Goal: Task Accomplishment & Management: Complete application form

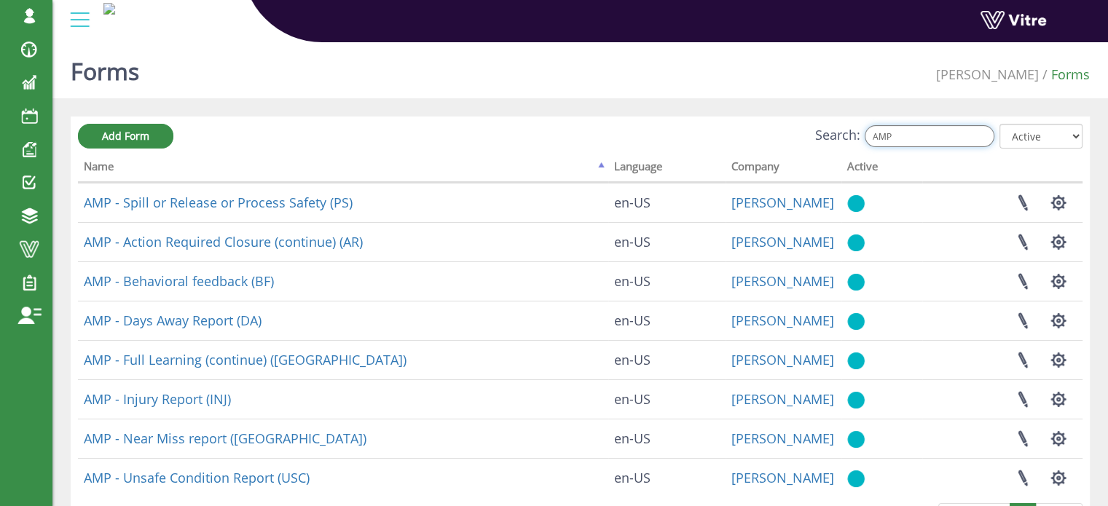
click at [903, 131] on input "AMP" at bounding box center [930, 136] width 130 height 22
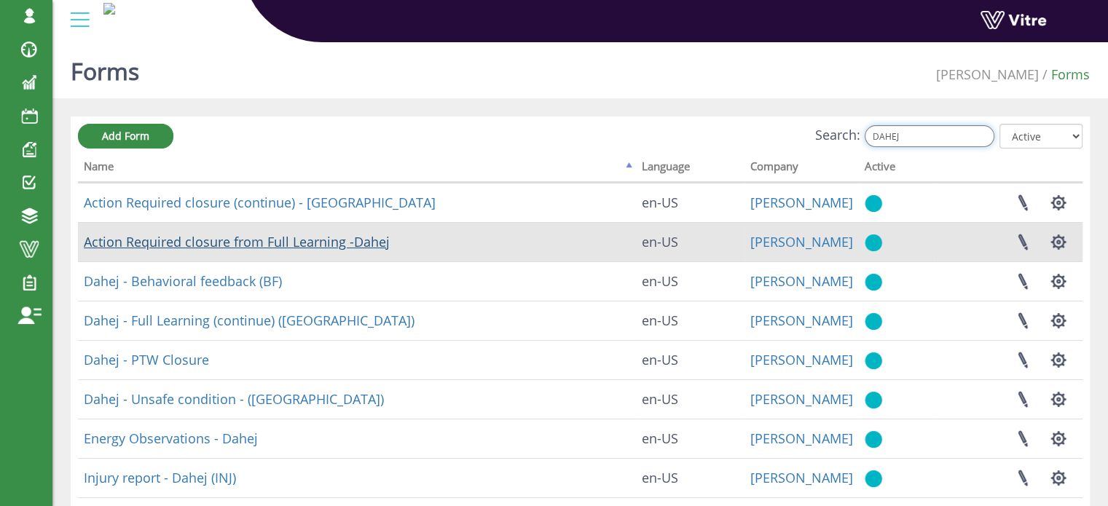
type input "DAHEJ"
click at [329, 246] on link "Action Required closure from Full Learning -Dahej" at bounding box center [237, 241] width 306 height 17
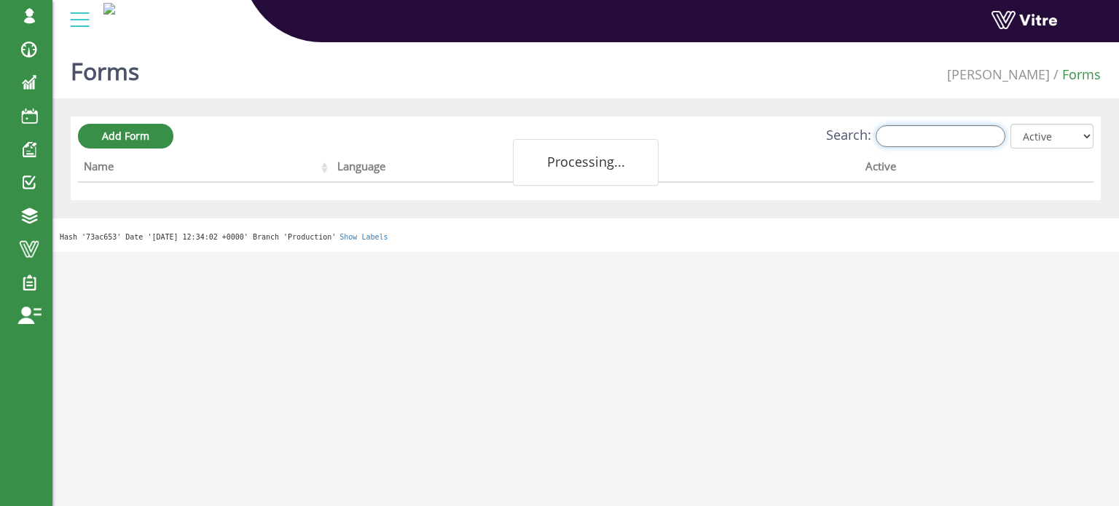
click at [924, 136] on input "Search:" at bounding box center [941, 136] width 130 height 22
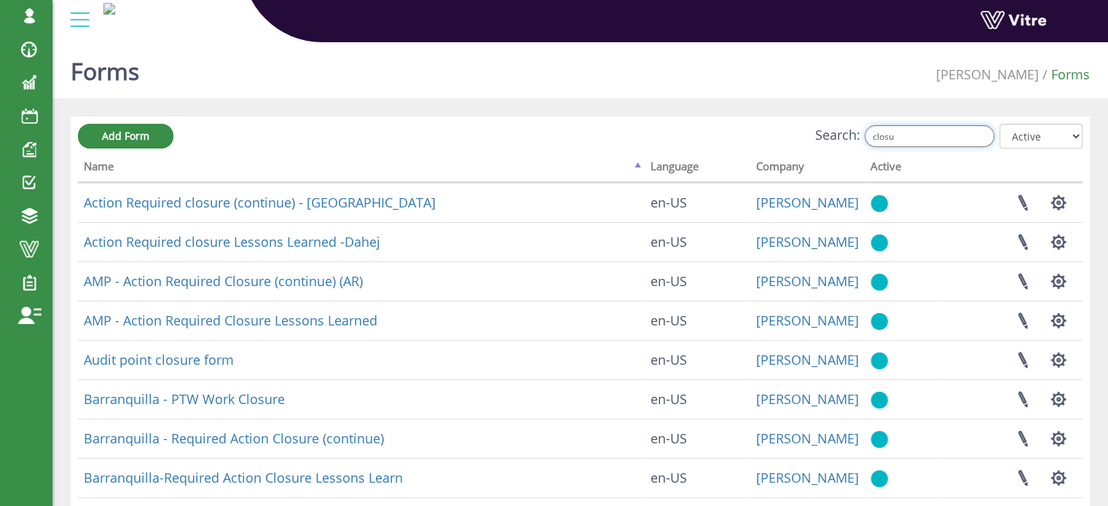
click at [917, 136] on input "closu" at bounding box center [930, 136] width 130 height 22
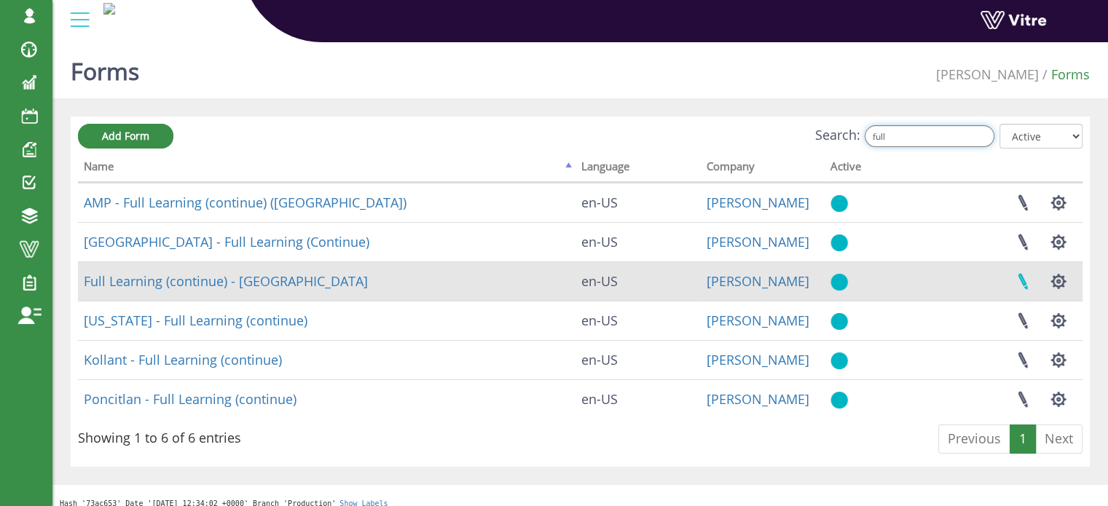
type input "full"
click at [1023, 278] on link at bounding box center [1023, 281] width 36 height 39
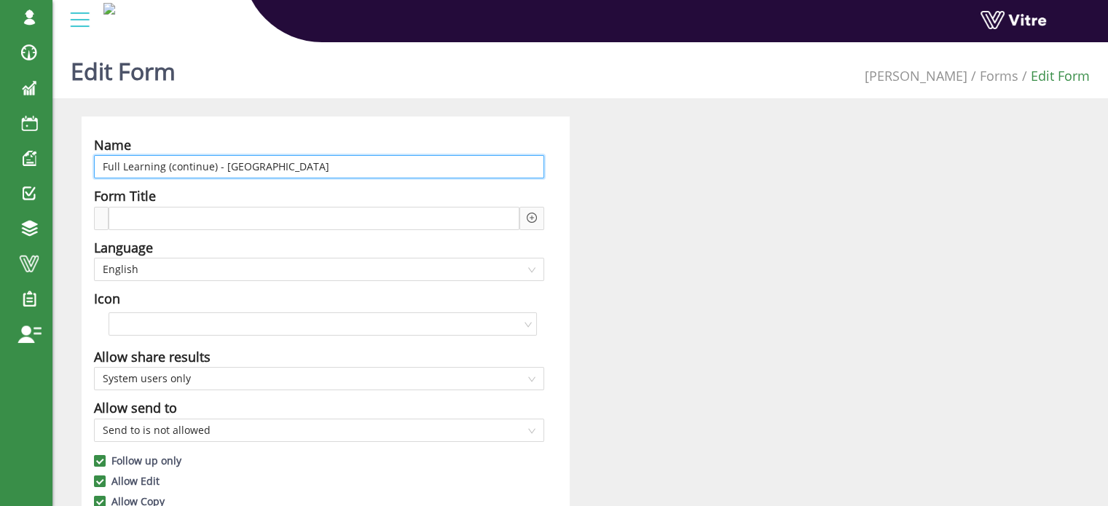
click at [100, 164] on input "Full Learning (continue) - Dahej" at bounding box center [319, 166] width 450 height 23
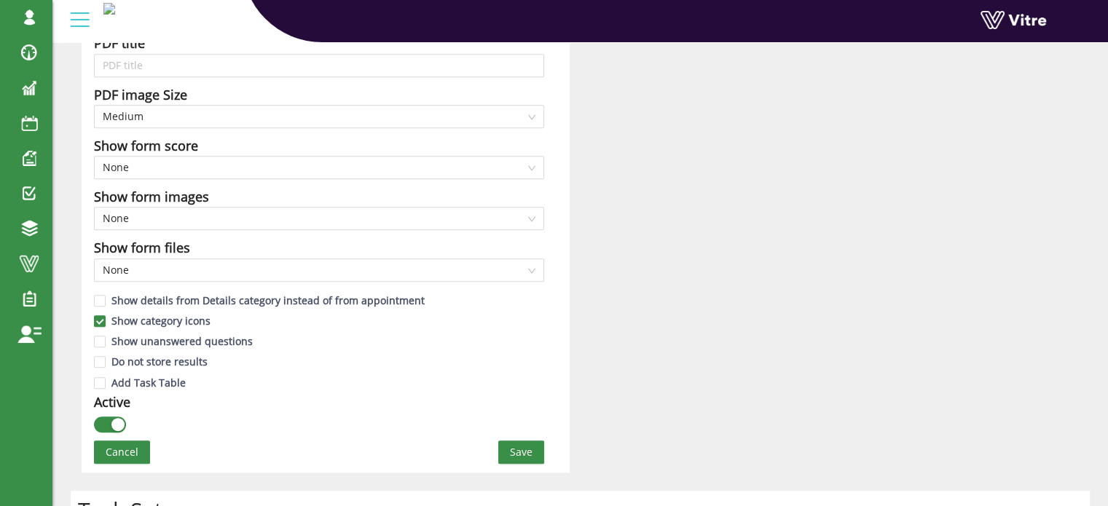
scroll to position [718, 0]
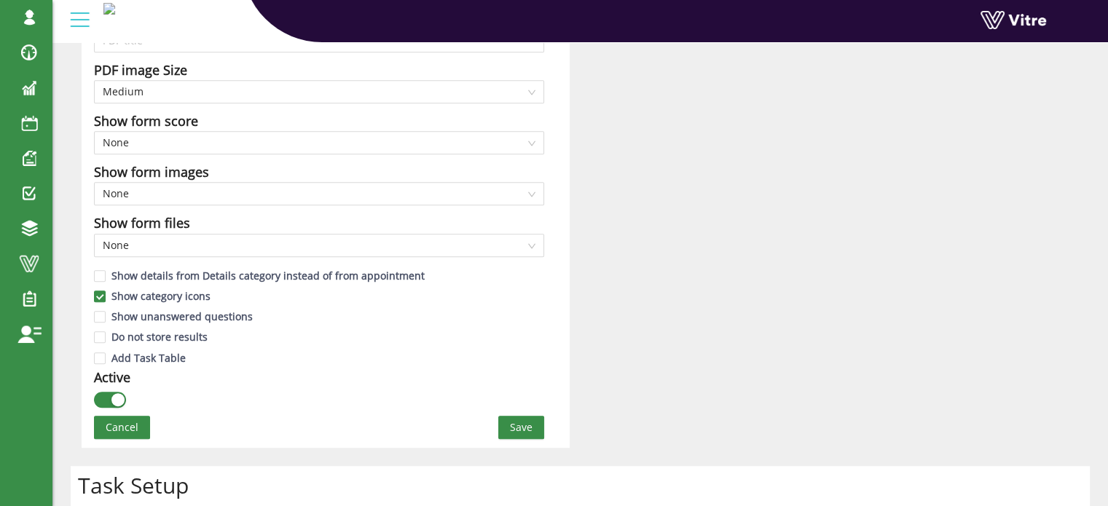
type input "Dahej - Full Learning (continue) ([GEOGRAPHIC_DATA])"
click at [516, 420] on span "Save" at bounding box center [521, 428] width 23 height 16
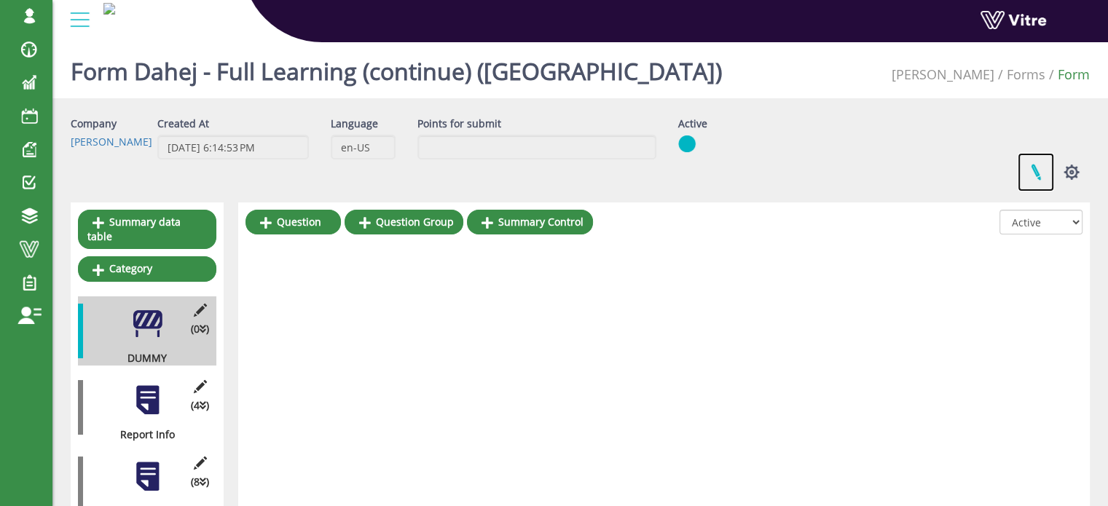
click at [1034, 173] on link at bounding box center [1036, 172] width 36 height 39
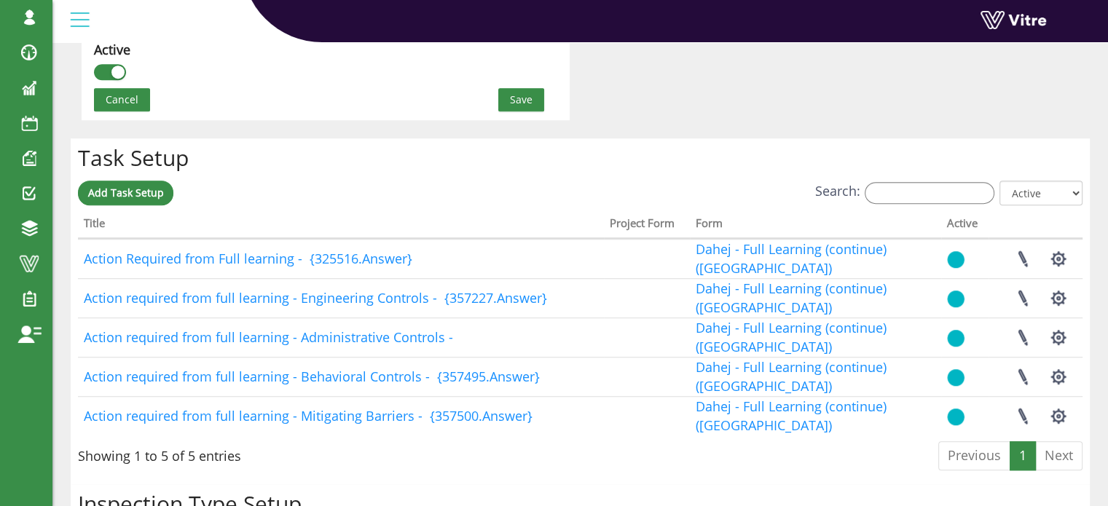
scroll to position [1099, 0]
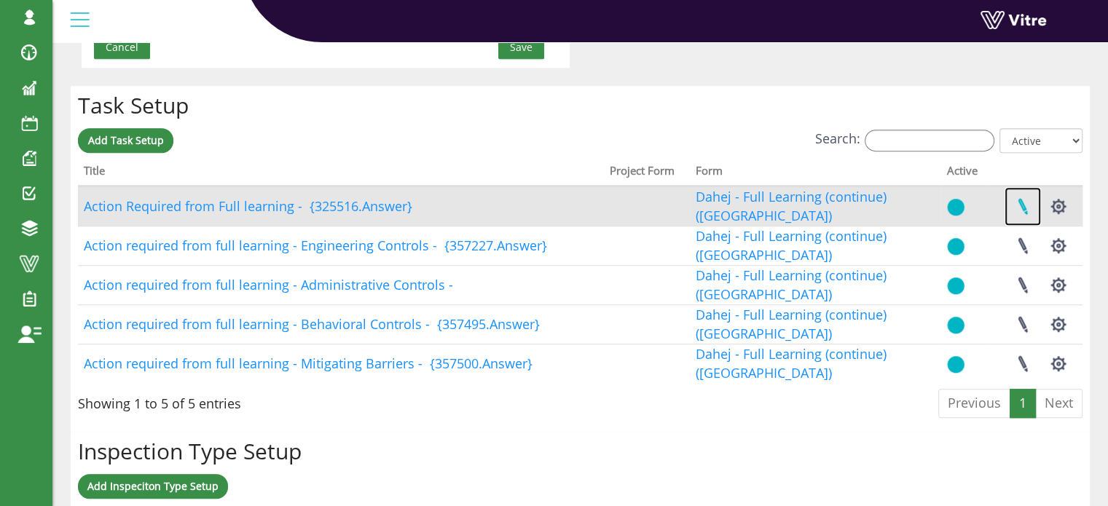
click at [1023, 204] on link at bounding box center [1023, 206] width 36 height 39
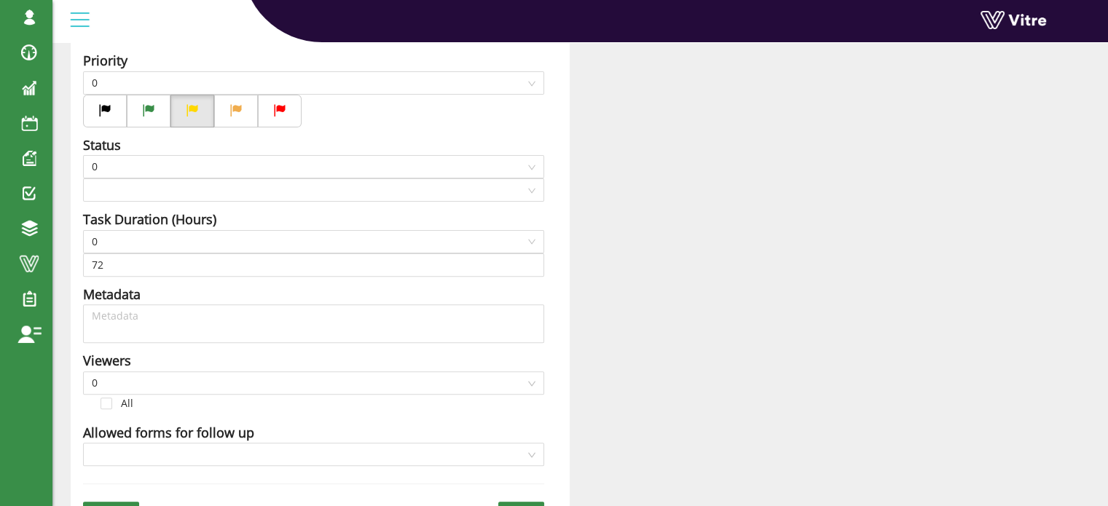
type input "Harel Smadar SU"
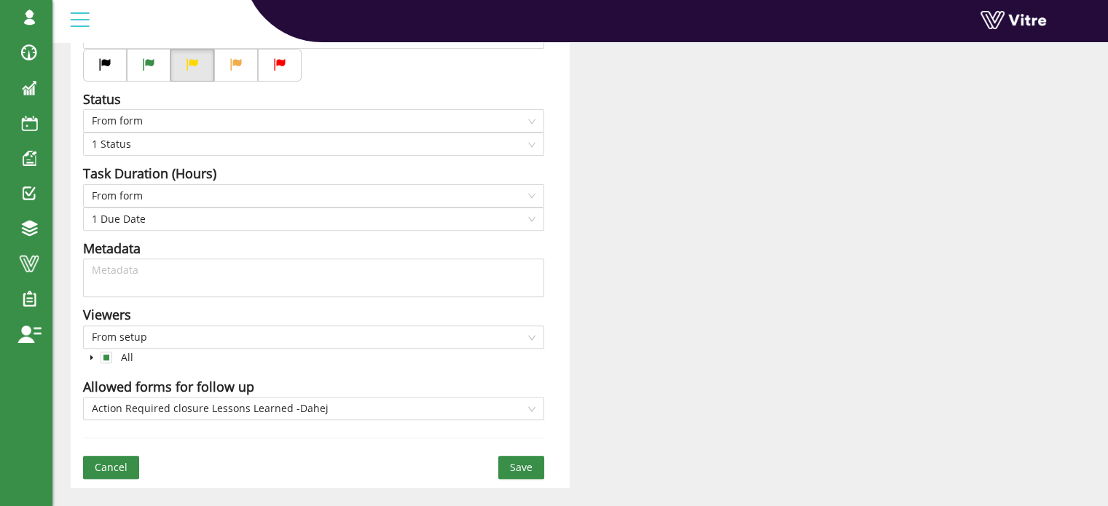
scroll to position [510, 0]
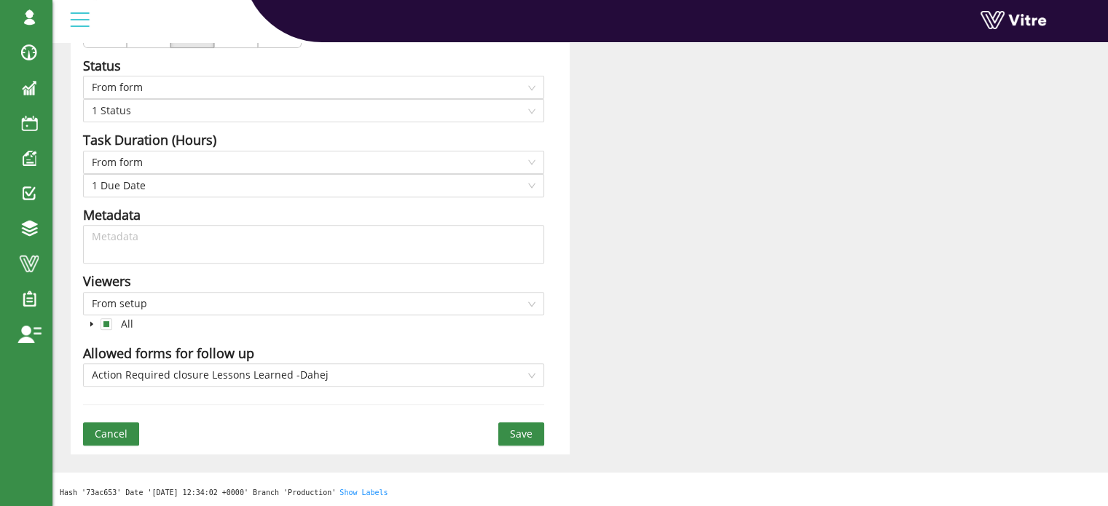
click at [127, 431] on button "Cancel" at bounding box center [111, 434] width 56 height 23
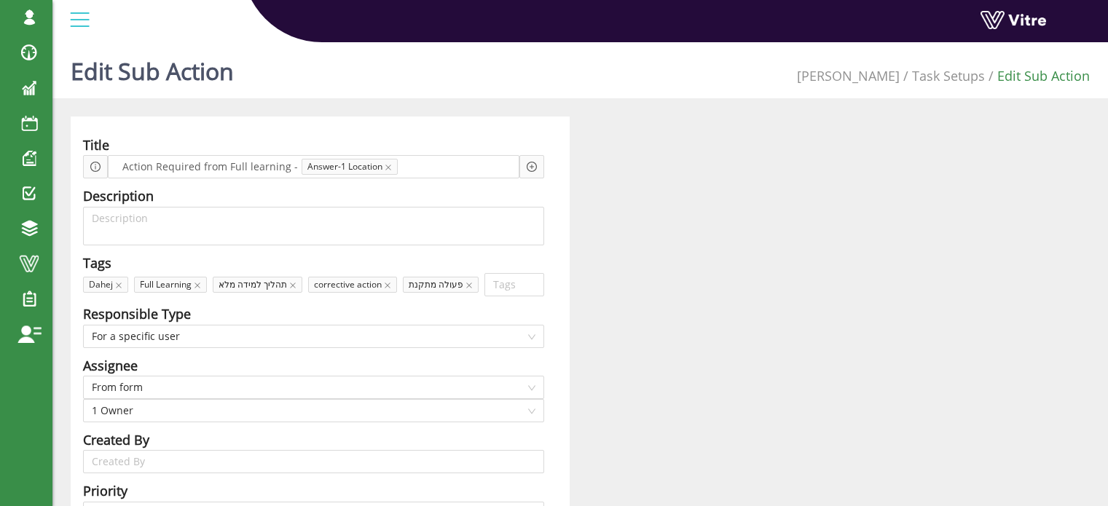
scroll to position [510, 0]
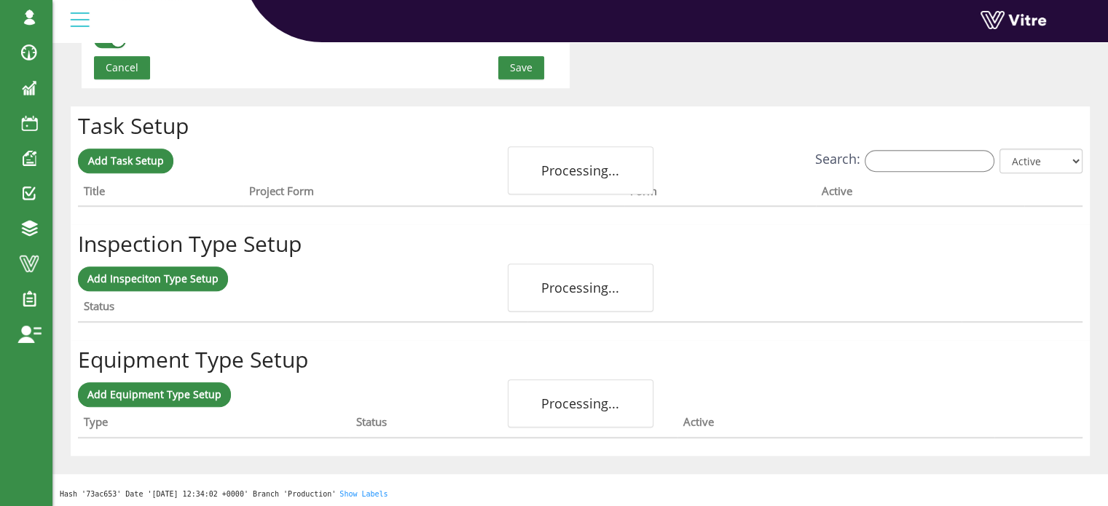
scroll to position [1099, 0]
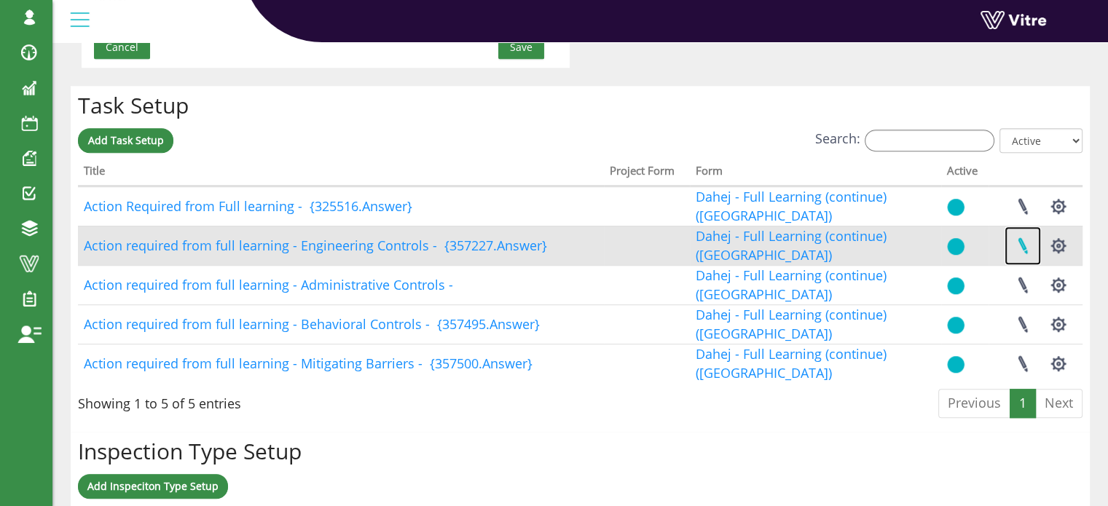
click at [1022, 244] on link at bounding box center [1023, 246] width 36 height 39
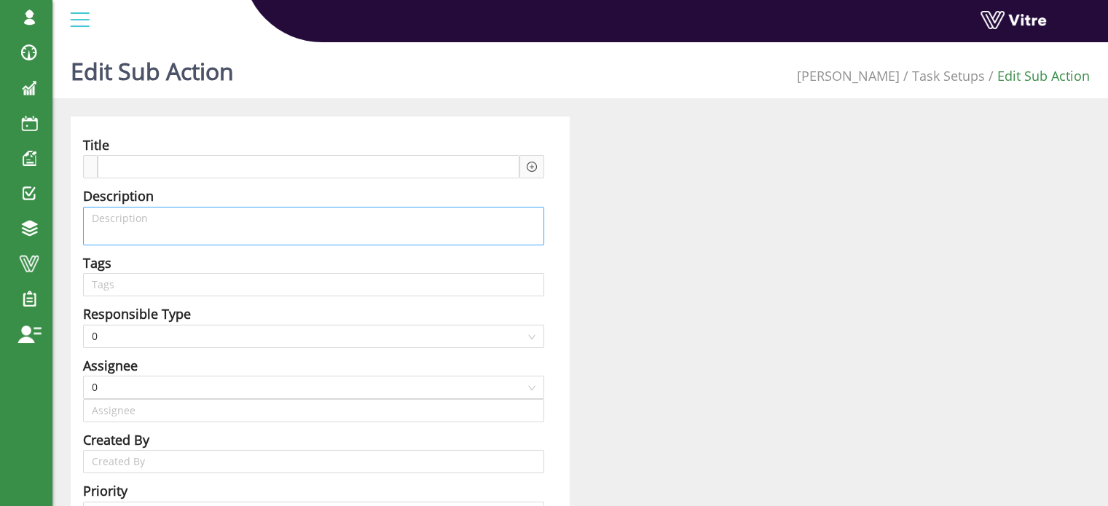
type input "[PERSON_NAME] SU"
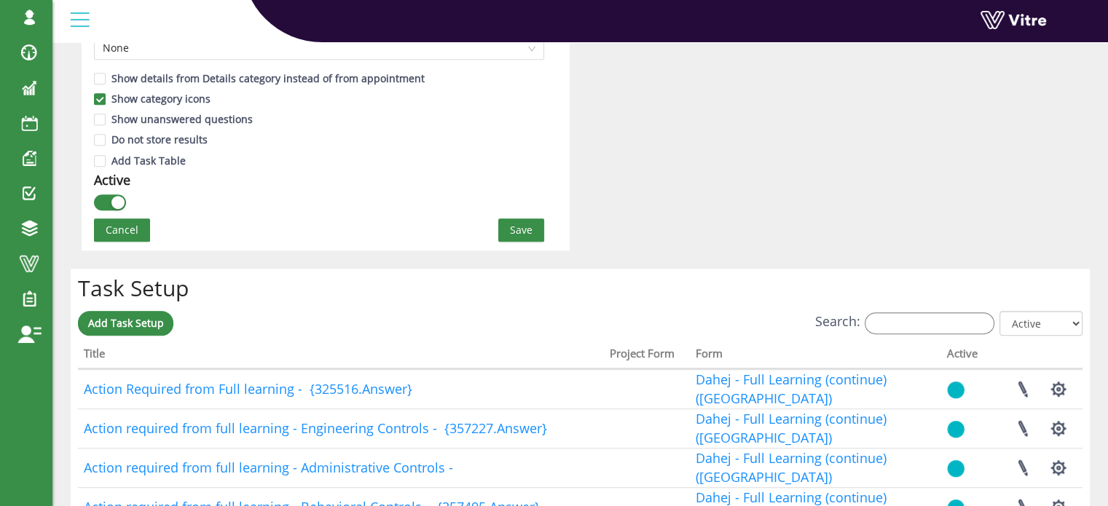
scroll to position [947, 0]
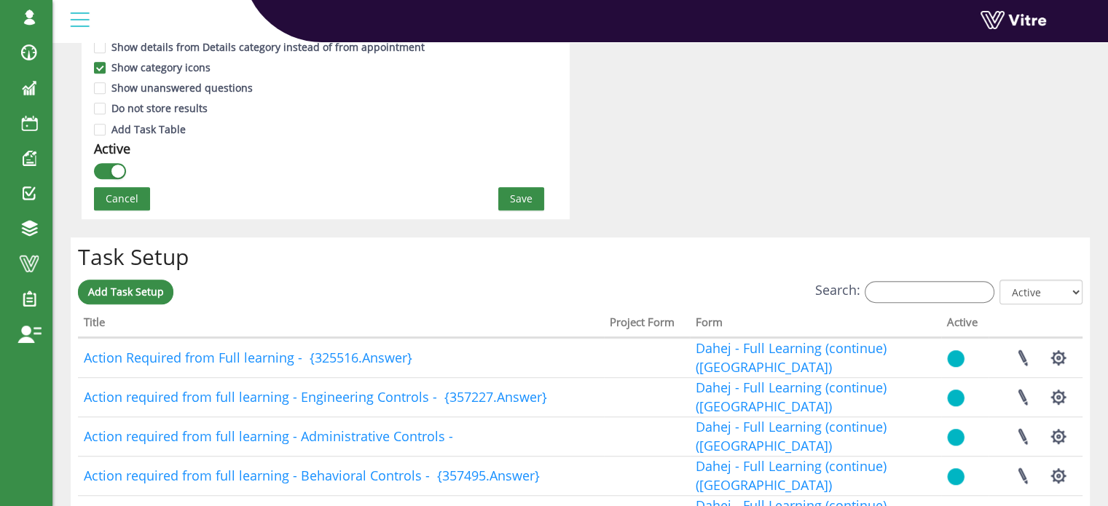
click at [530, 200] on span "Save" at bounding box center [521, 199] width 23 height 16
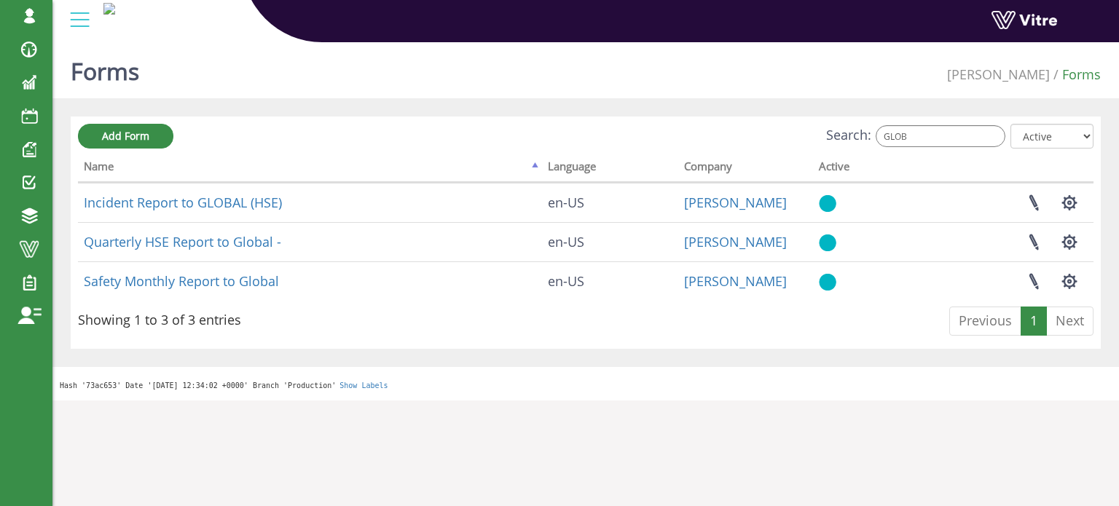
click at [941, 138] on input "GLOB" at bounding box center [941, 136] width 130 height 22
click at [940, 138] on input "GLOB" at bounding box center [941, 136] width 130 height 22
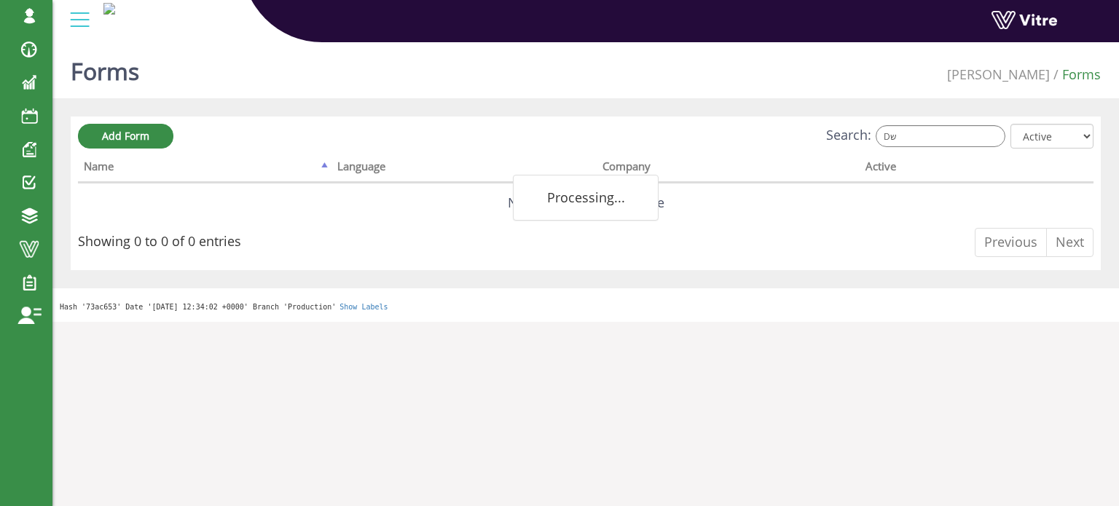
type input "D"
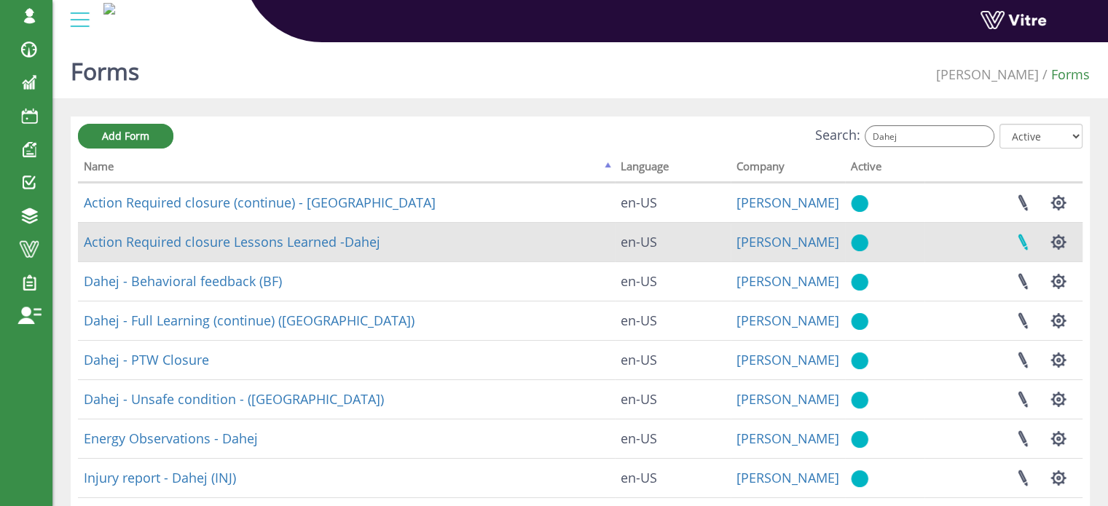
type input "Dahej"
click at [1023, 243] on link at bounding box center [1023, 242] width 36 height 39
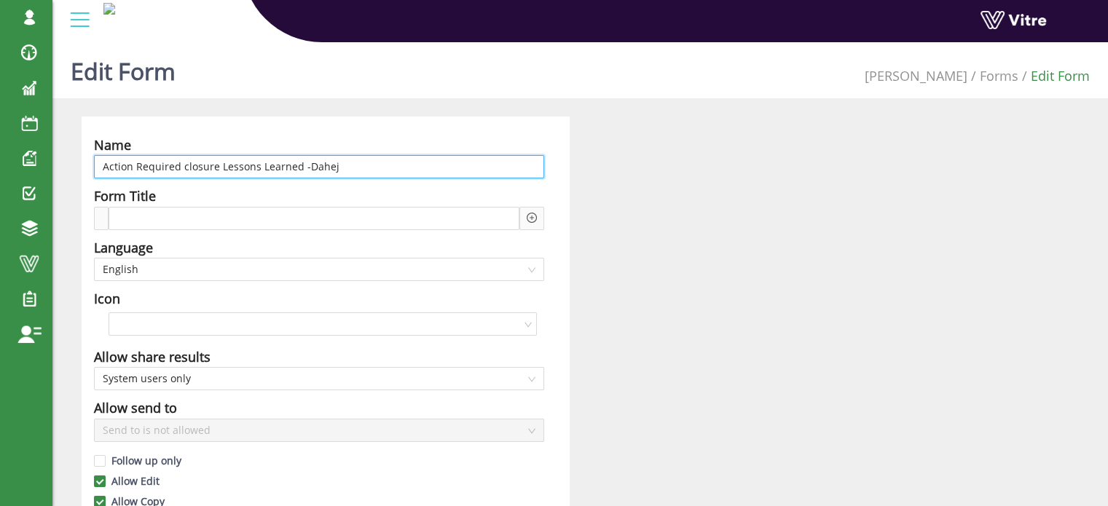
drag, startPoint x: 216, startPoint y: 165, endPoint x: 297, endPoint y: 169, distance: 80.9
click at [297, 169] on input "Action Required closure Lessons Learned -Dahej" at bounding box center [319, 166] width 450 height 23
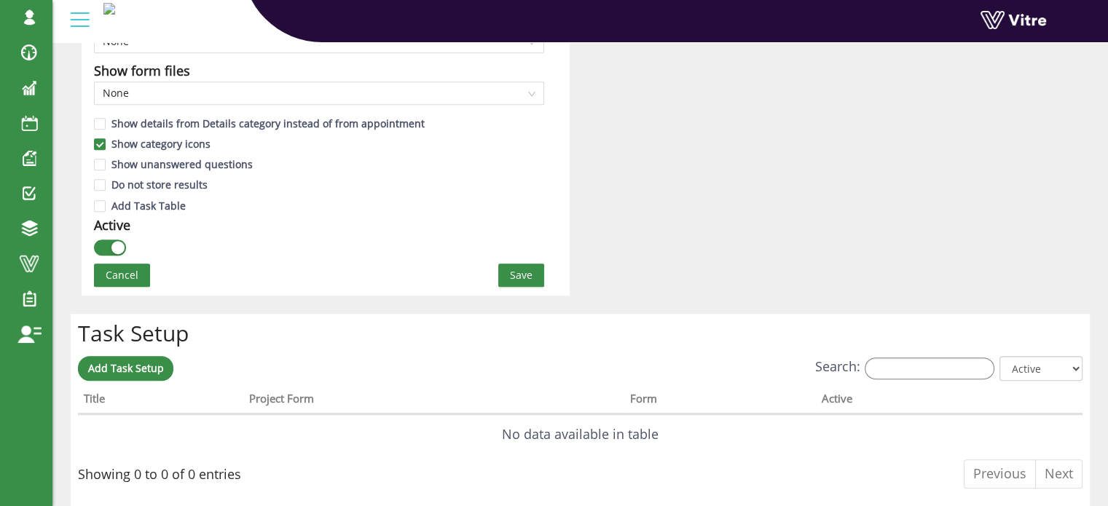
scroll to position [1020, 0]
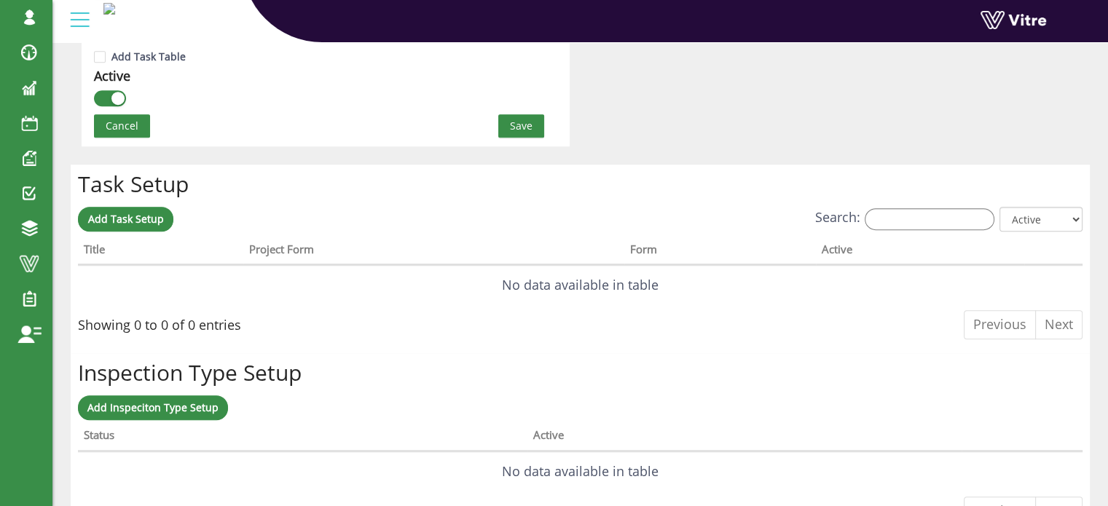
type input "Action Required closure from Full Learning -Dahej"
click at [527, 125] on span "Save" at bounding box center [521, 126] width 23 height 16
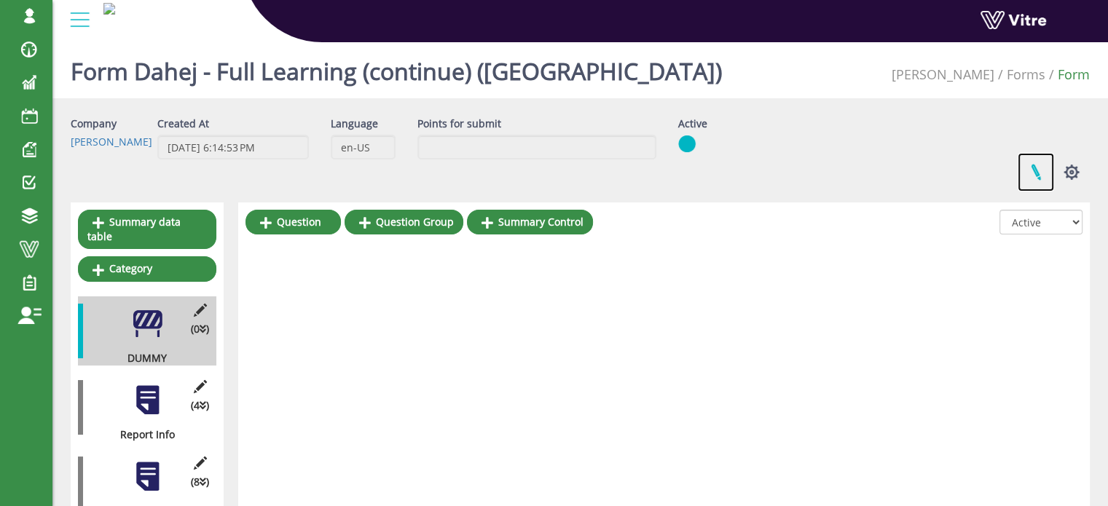
click at [1037, 171] on link at bounding box center [1036, 172] width 36 height 39
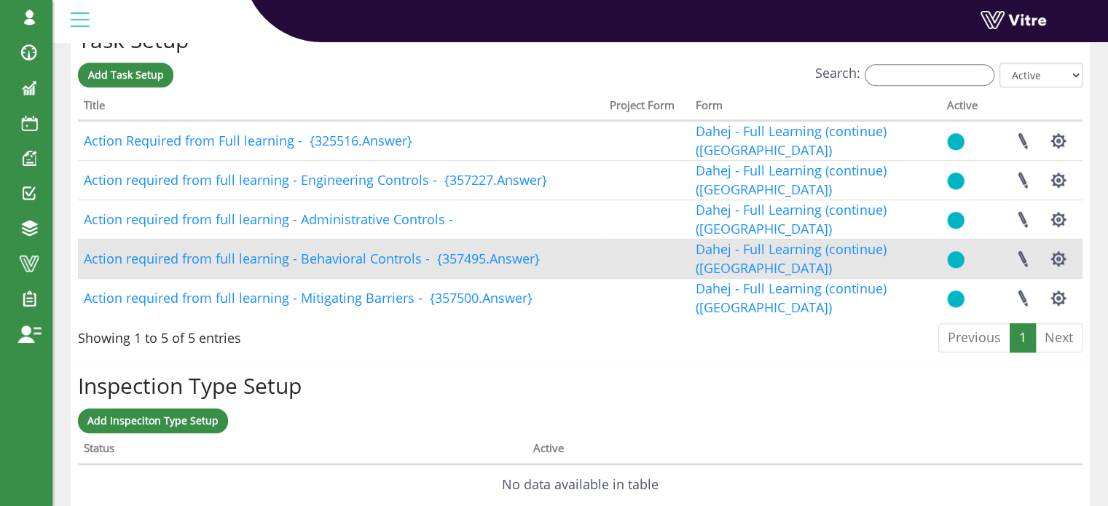
scroll to position [1166, 0]
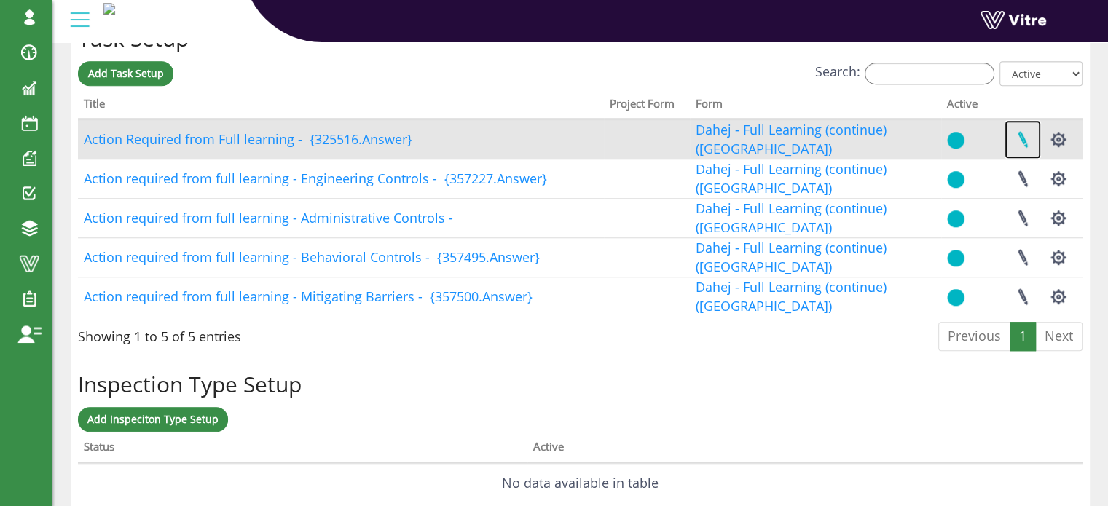
click at [1023, 136] on link at bounding box center [1023, 139] width 36 height 39
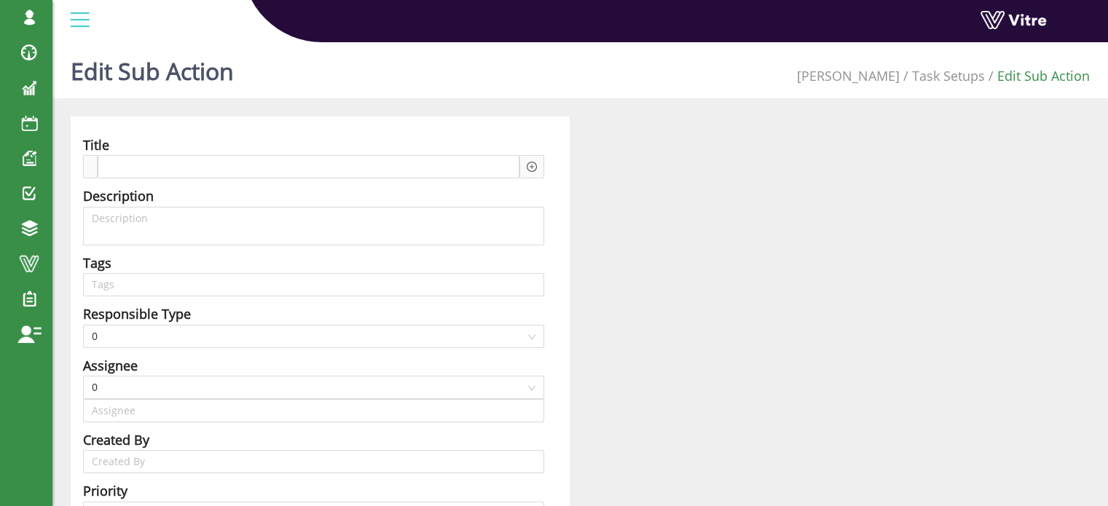
scroll to position [510, 0]
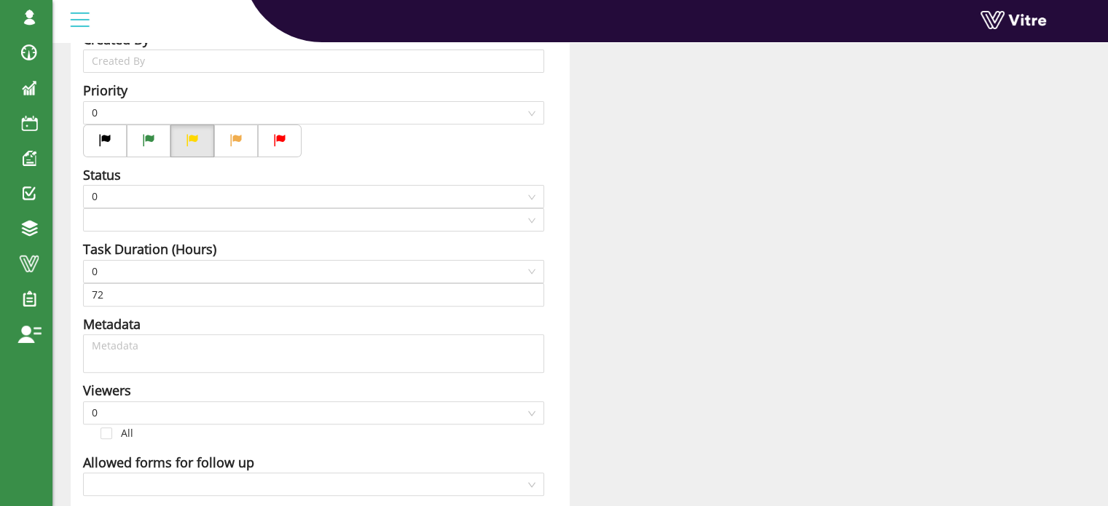
type input "[PERSON_NAME] SU"
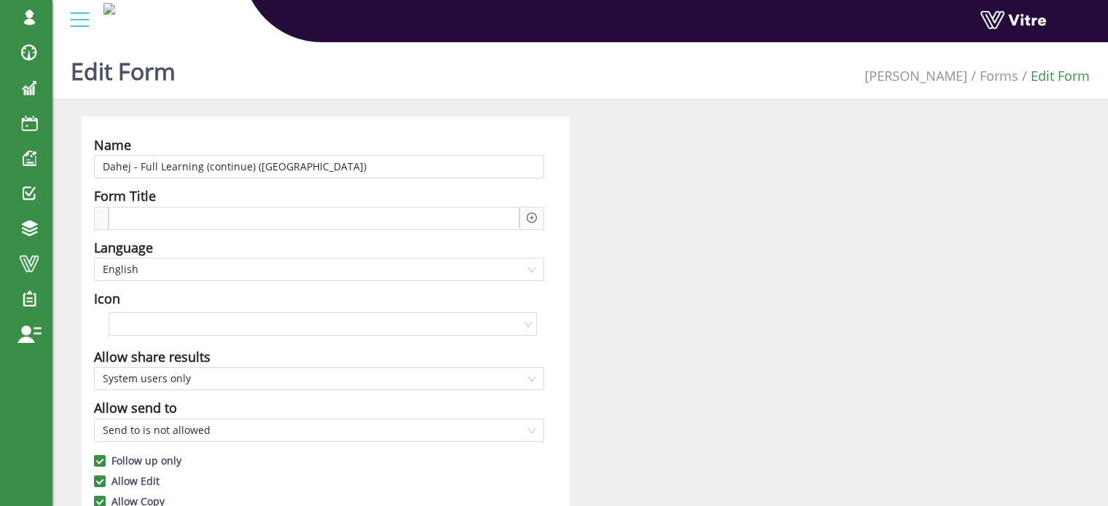
scroll to position [1021, 0]
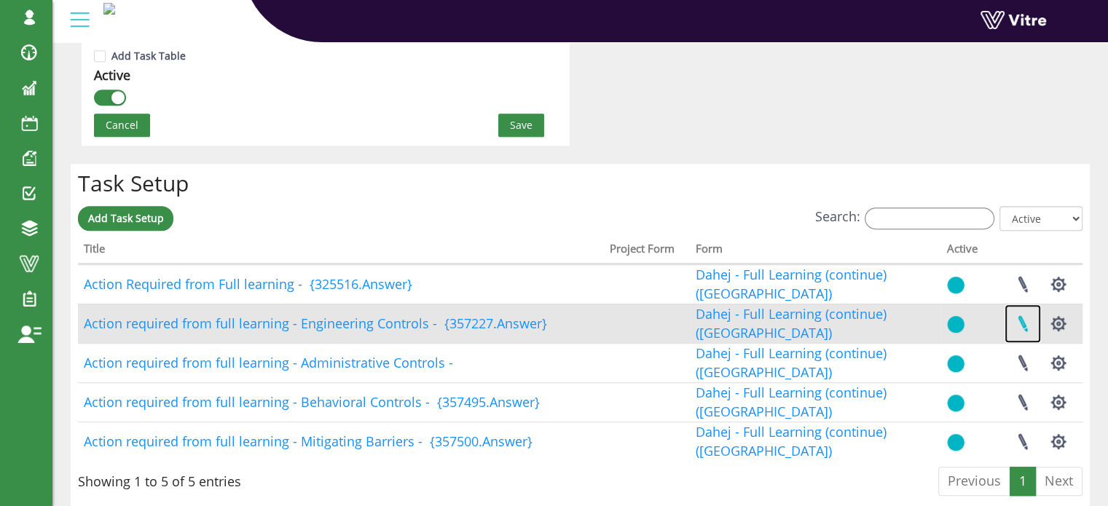
click at [1022, 320] on link at bounding box center [1023, 324] width 36 height 39
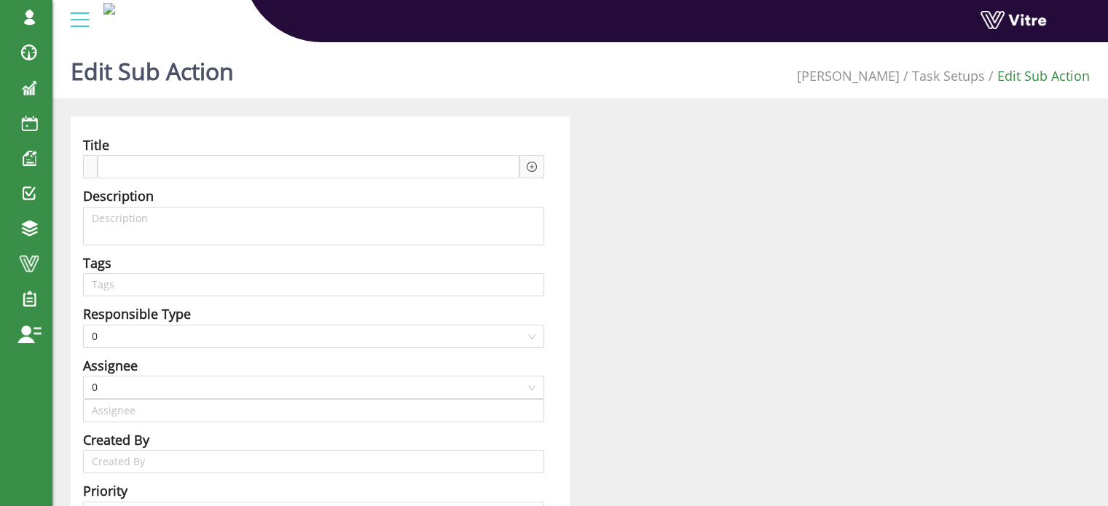
type input "Harel Smadar SU"
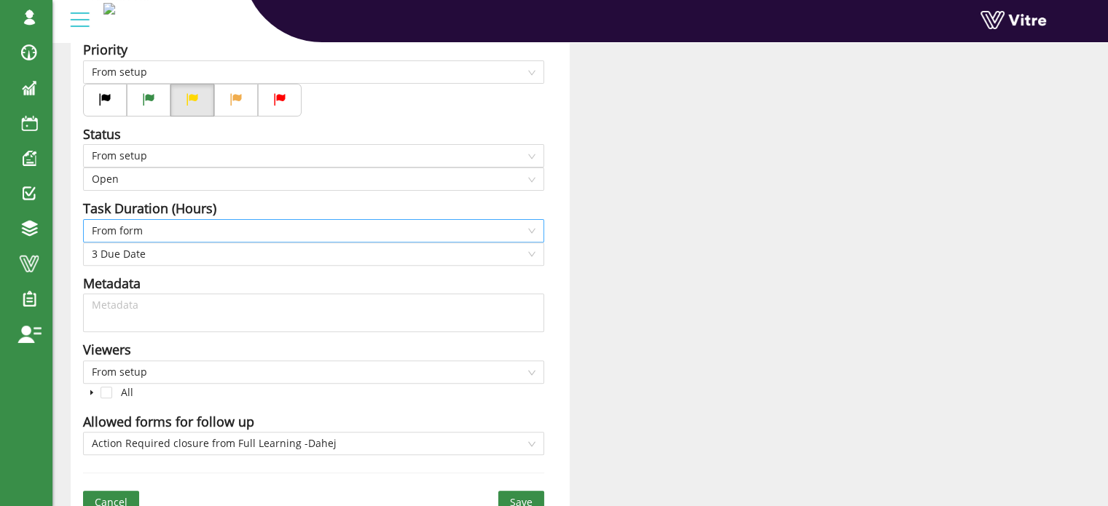
scroll to position [526, 0]
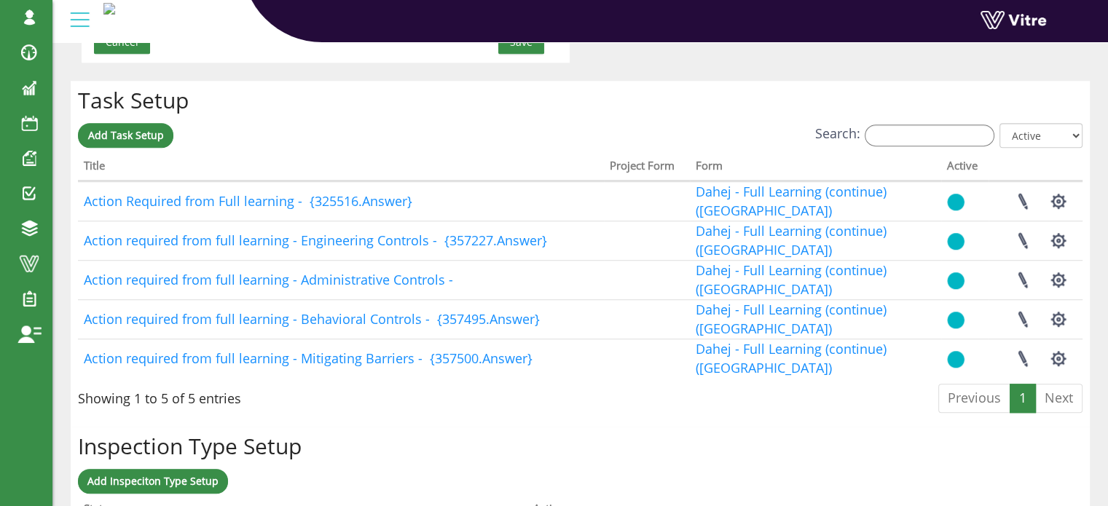
scroll to position [1129, 0]
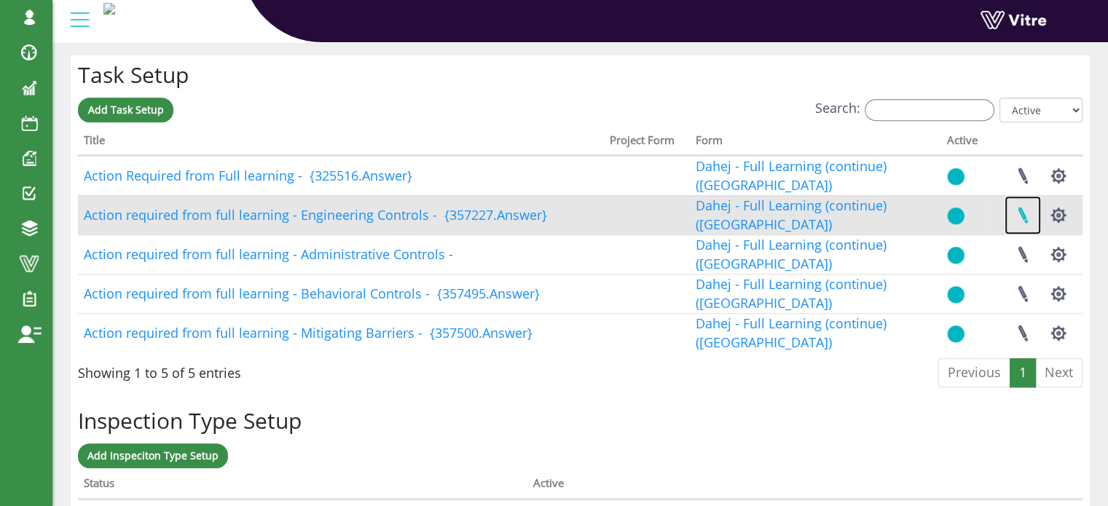
click at [1021, 209] on link at bounding box center [1023, 215] width 36 height 39
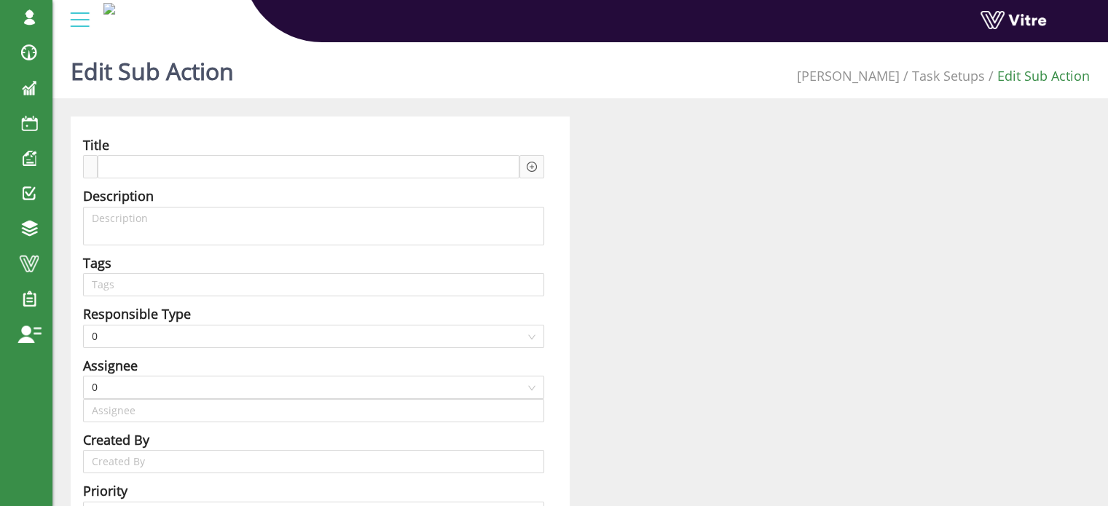
type input "[PERSON_NAME] SU"
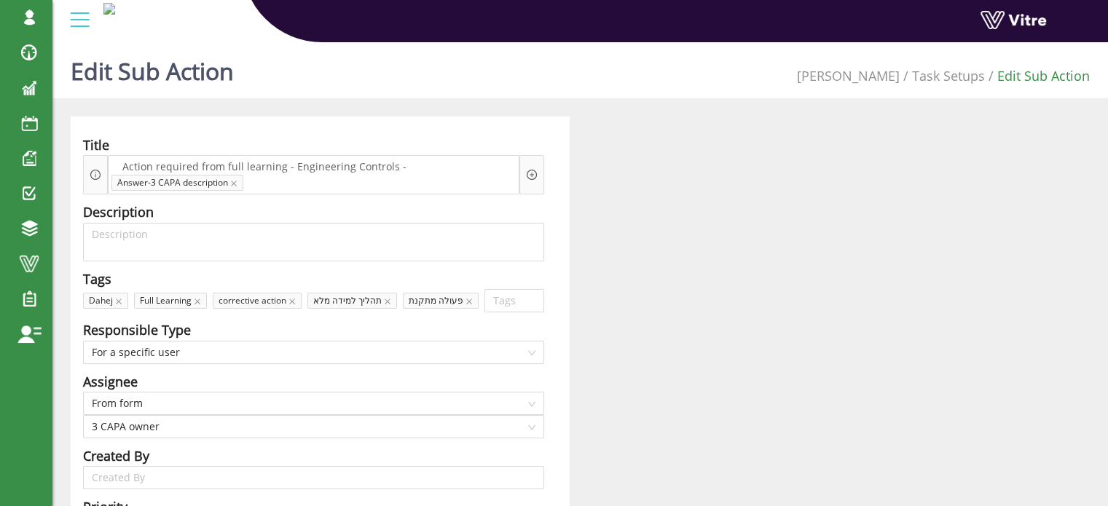
scroll to position [67, 0]
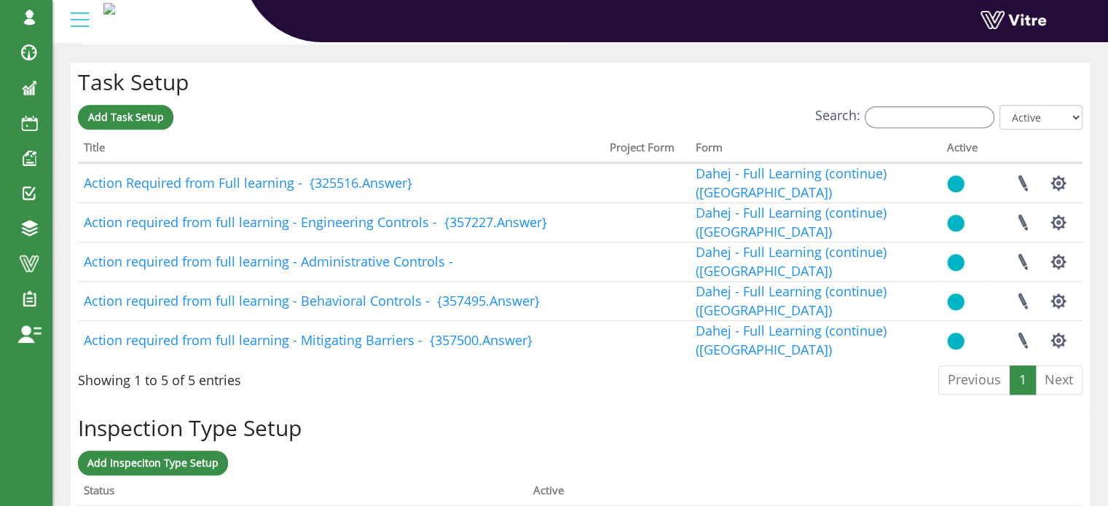
scroll to position [1129, 0]
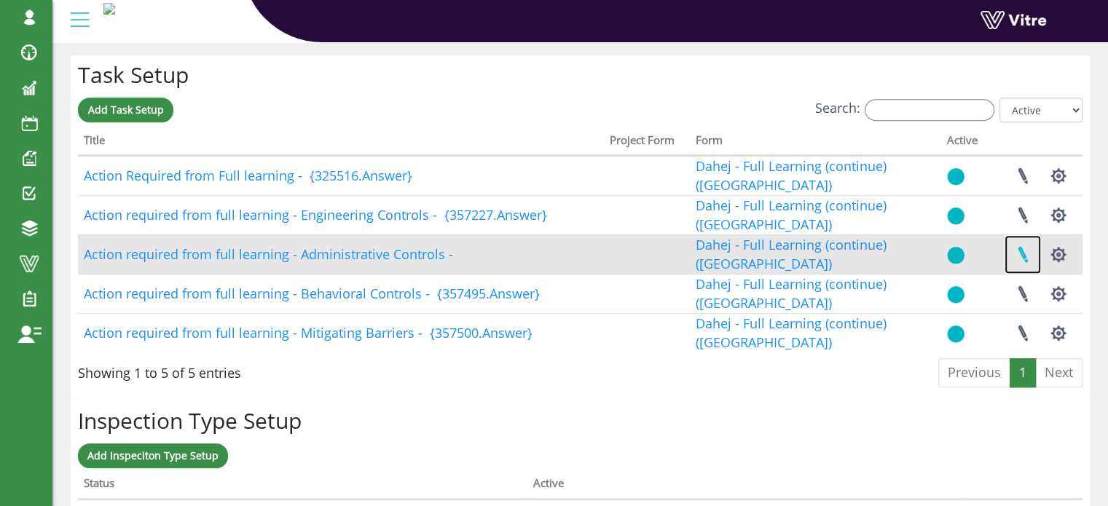
click at [1020, 250] on link at bounding box center [1023, 254] width 36 height 39
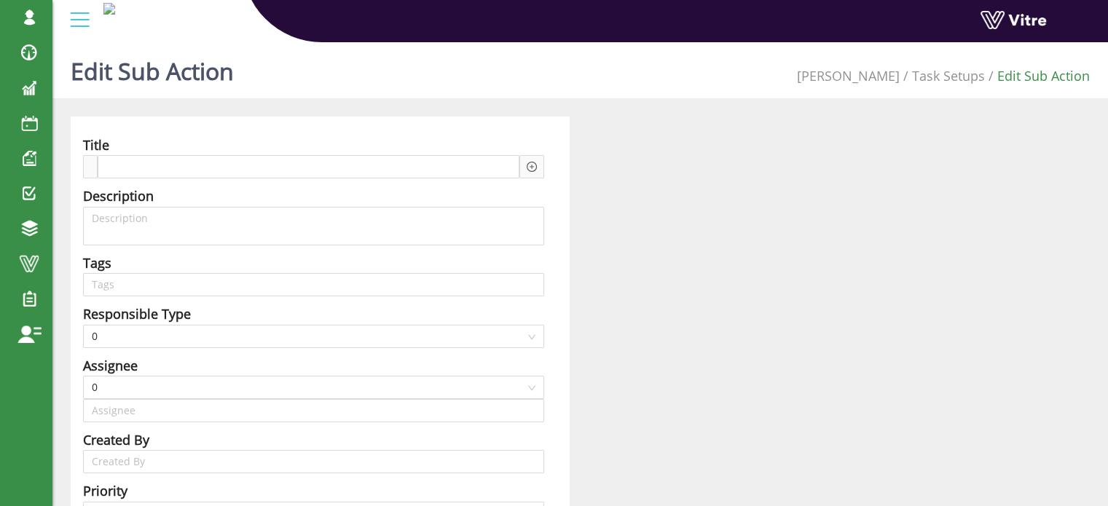
type input "Harel Smadar SU"
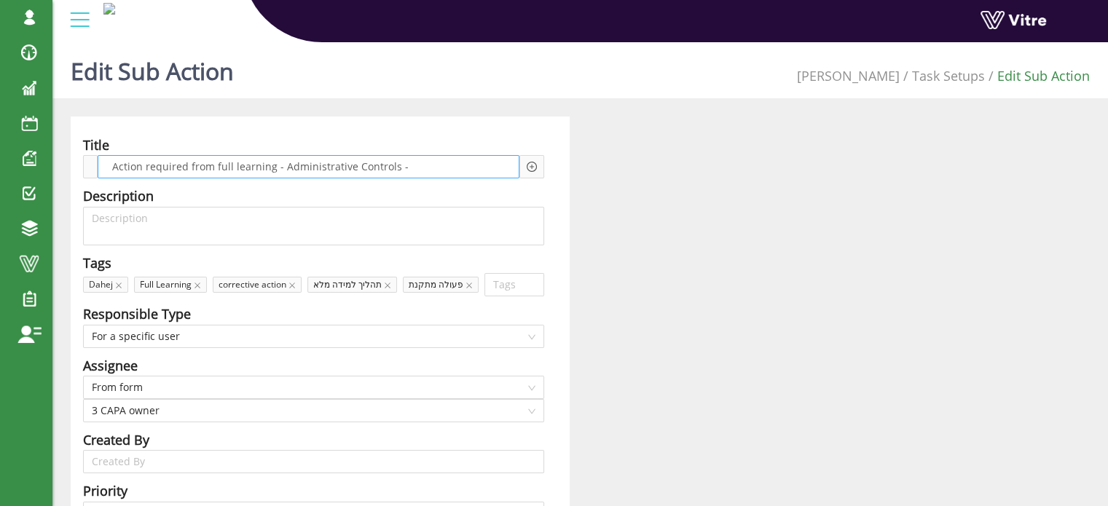
click at [397, 163] on span "Action required from full learning - Administrative Controls -" at bounding box center [261, 167] width 304 height 16
click at [533, 165] on icon "plus-circle" at bounding box center [532, 167] width 10 height 10
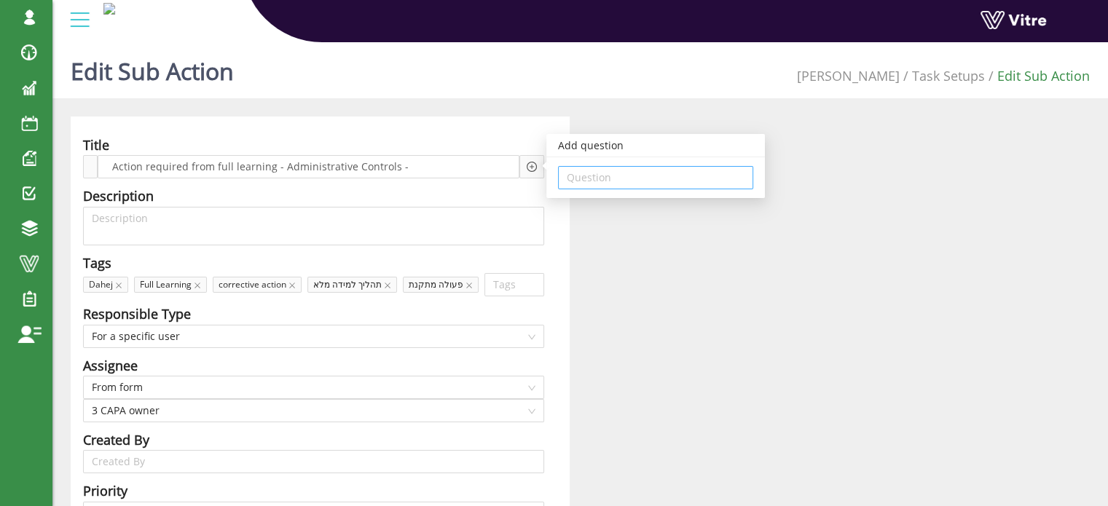
click at [606, 179] on input "search" at bounding box center [656, 178] width 178 height 22
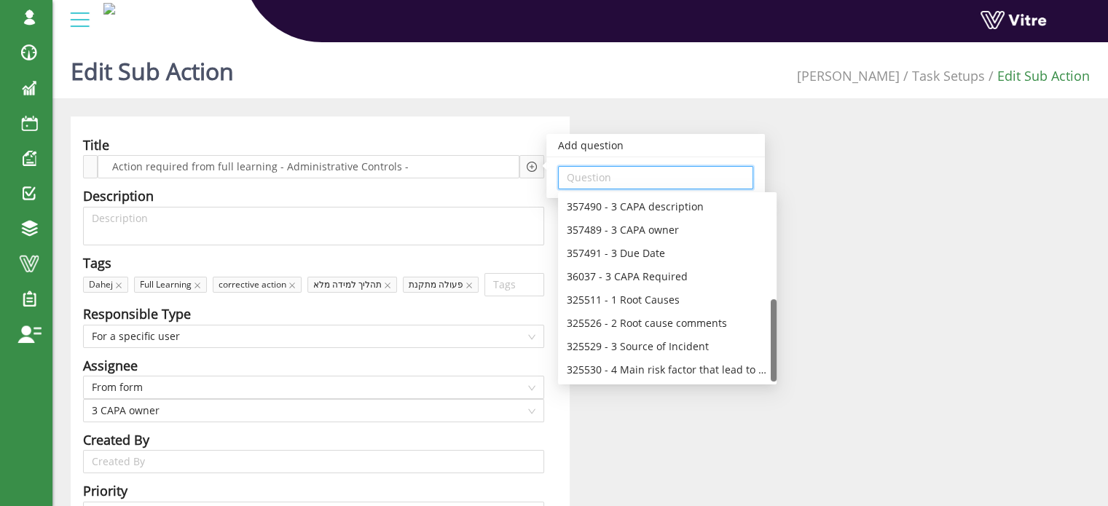
scroll to position [233, 0]
click at [687, 206] on div "357490 - 3 CAPA description" at bounding box center [667, 207] width 201 height 16
type input "357490 - 3 CAPA description"
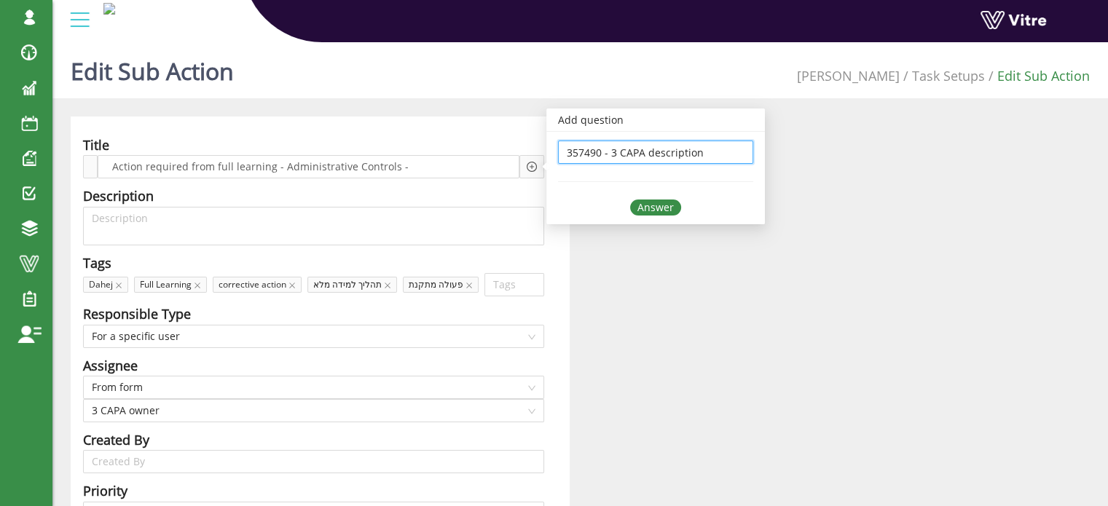
click at [661, 208] on div "Answer" at bounding box center [655, 208] width 51 height 16
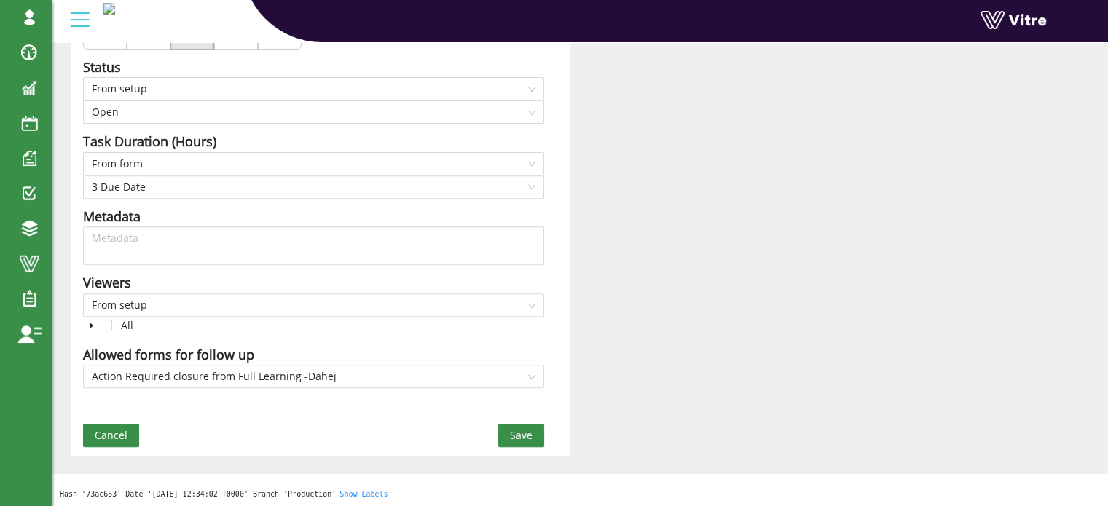
scroll to position [527, 0]
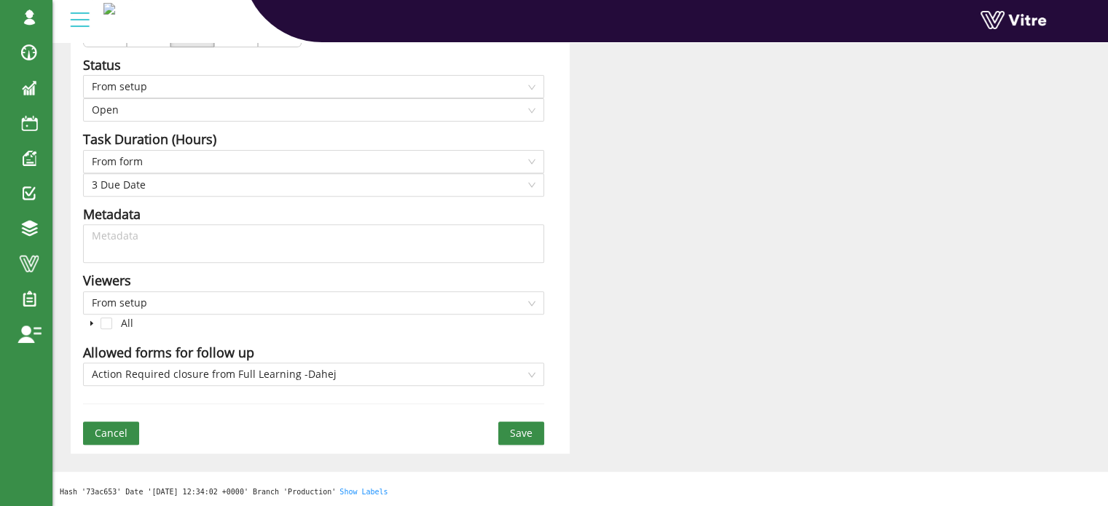
click at [530, 430] on span "Save" at bounding box center [521, 433] width 23 height 16
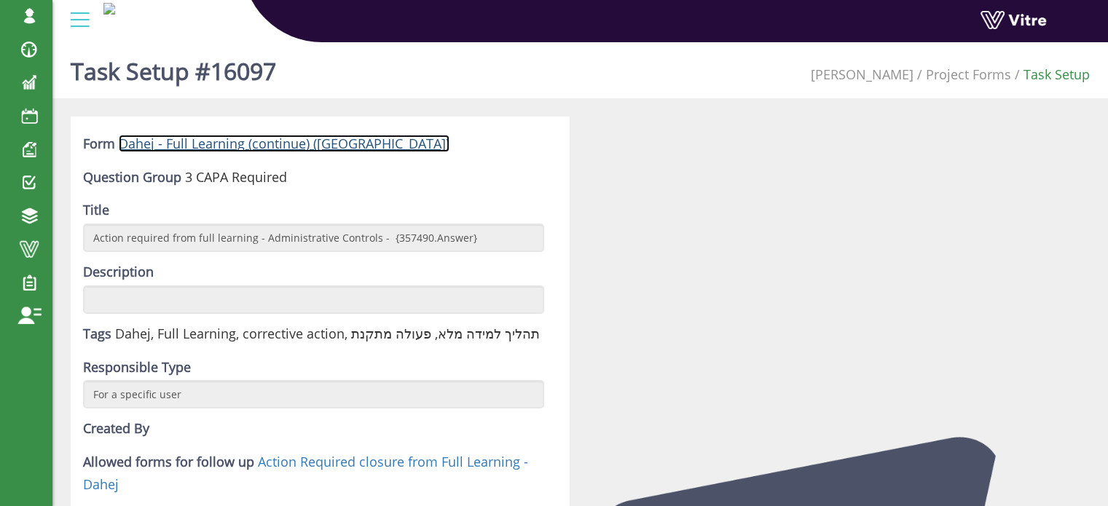
click at [222, 142] on link "Dahej - Full Learning (continue) ([GEOGRAPHIC_DATA])" at bounding box center [284, 143] width 331 height 17
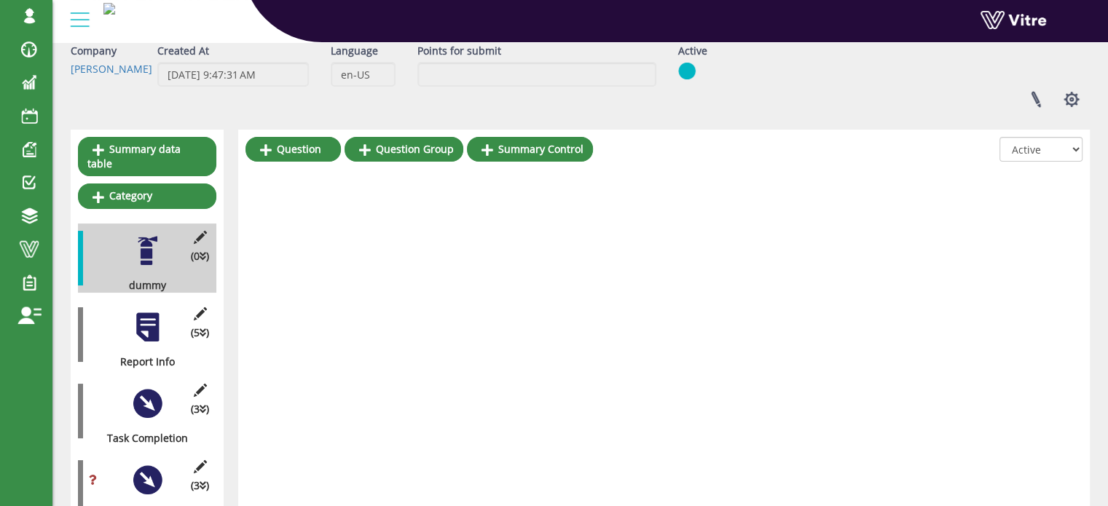
scroll to position [154, 0]
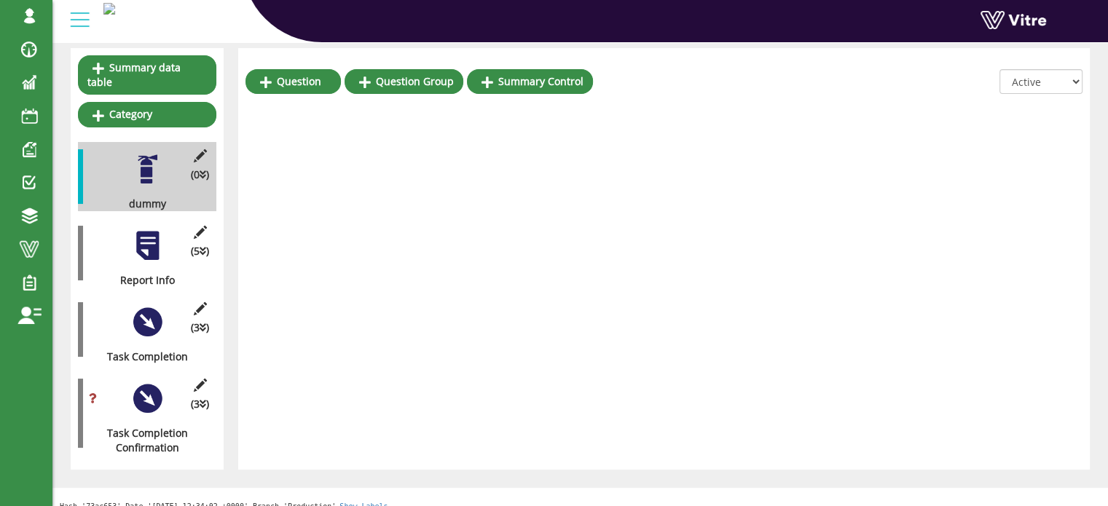
click at [153, 384] on div at bounding box center [147, 398] width 33 height 33
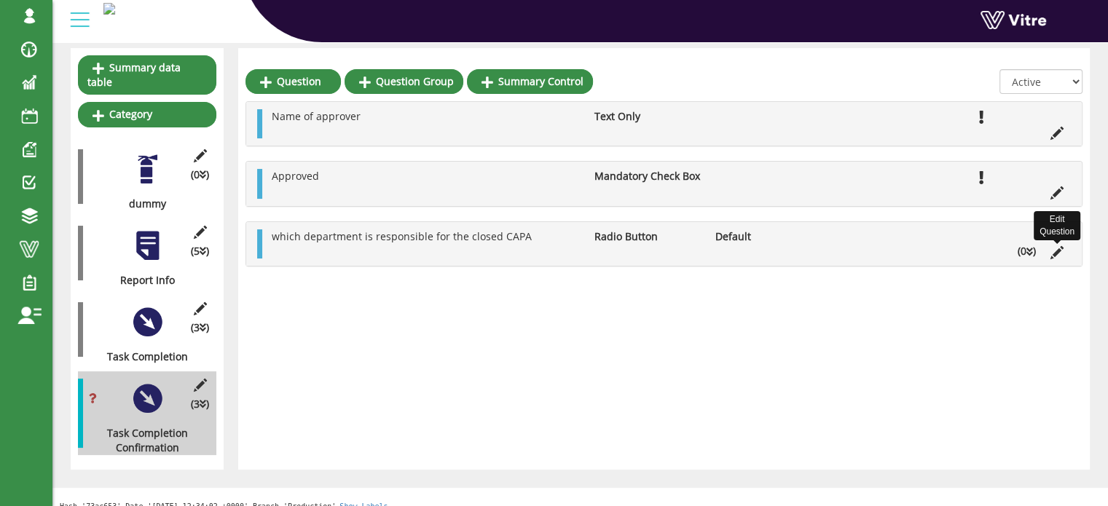
click at [1052, 254] on icon at bounding box center [1056, 252] width 13 height 13
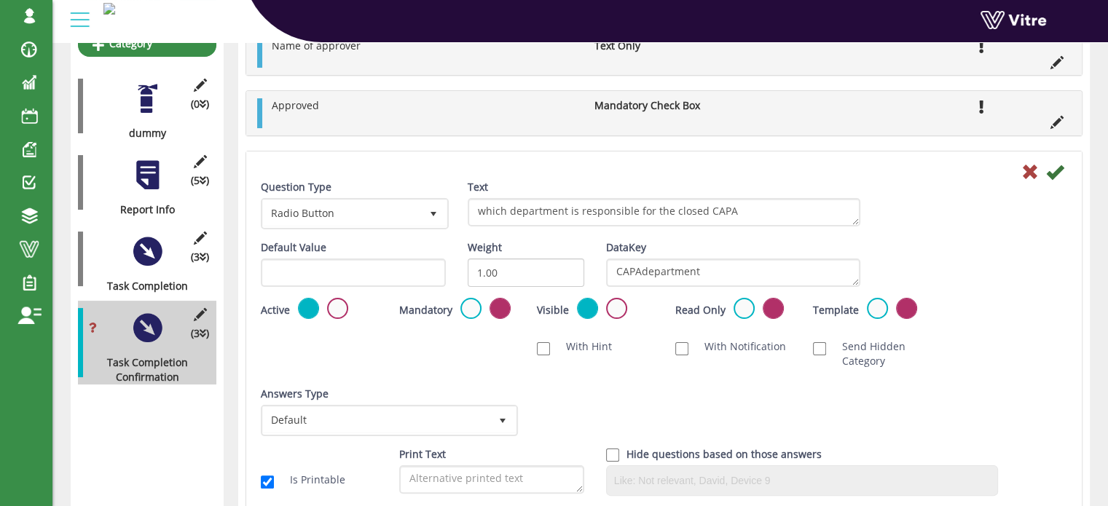
scroll to position [300, 0]
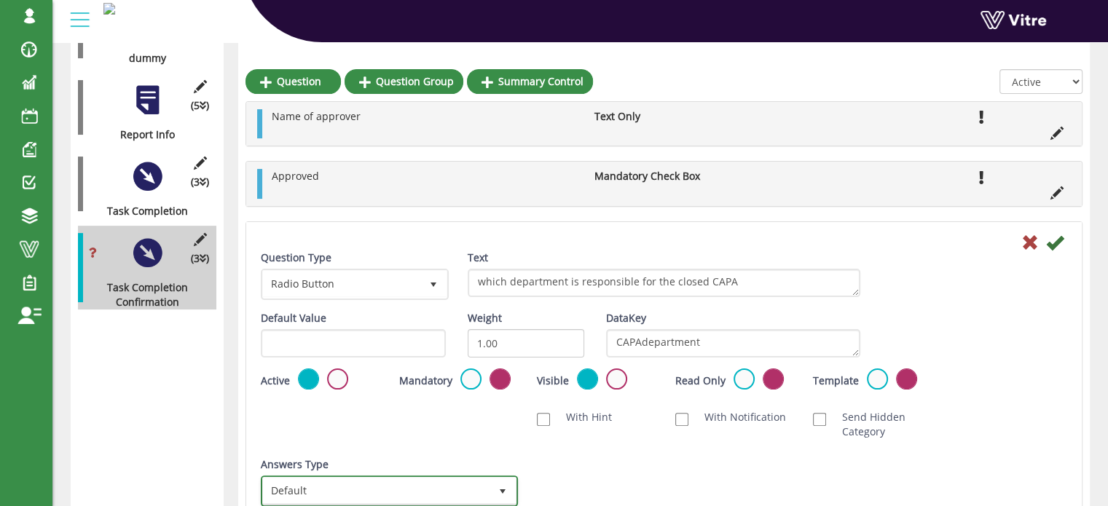
click at [501, 487] on span "select" at bounding box center [503, 492] width 12 height 12
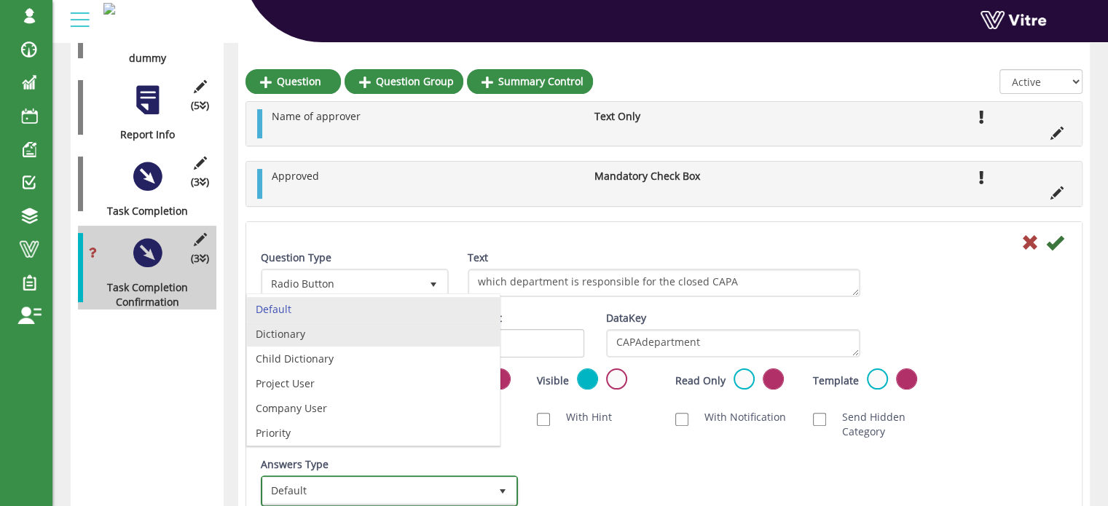
click at [321, 334] on li "Dictionary" at bounding box center [373, 334] width 253 height 25
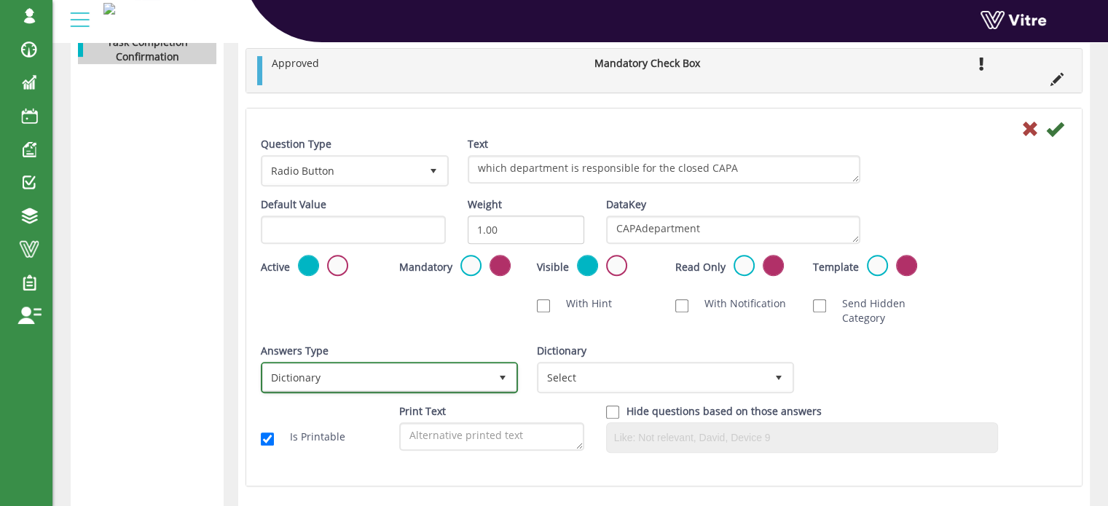
scroll to position [592, 0]
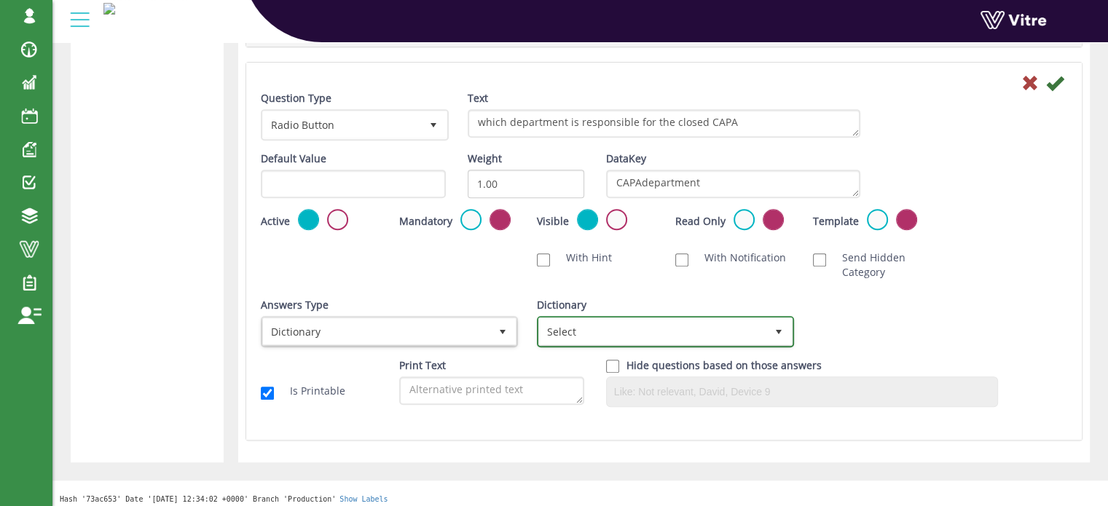
click at [777, 335] on span "select" at bounding box center [779, 332] width 12 height 12
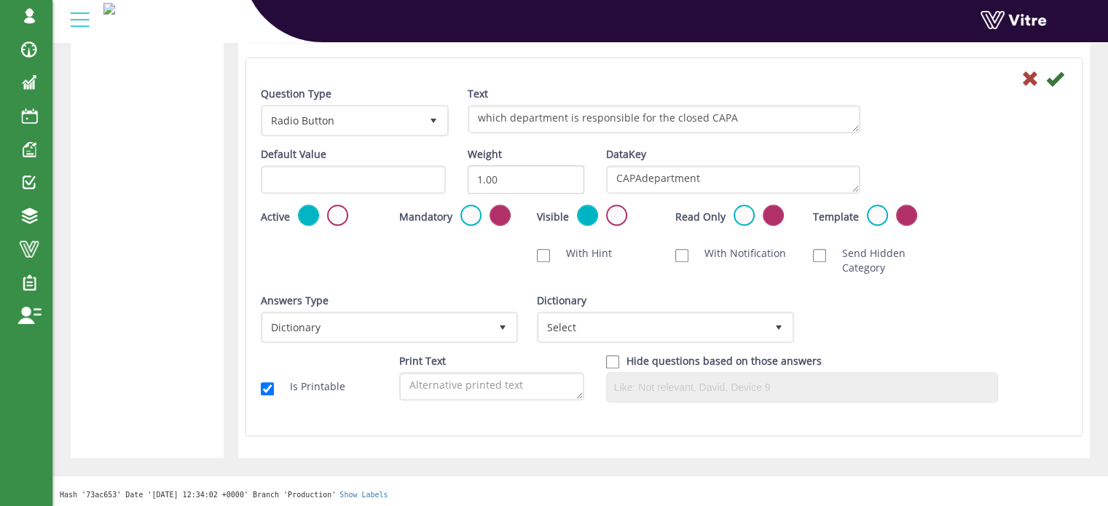
scroll to position [597, 0]
click at [757, 326] on span "Select" at bounding box center [652, 326] width 227 height 26
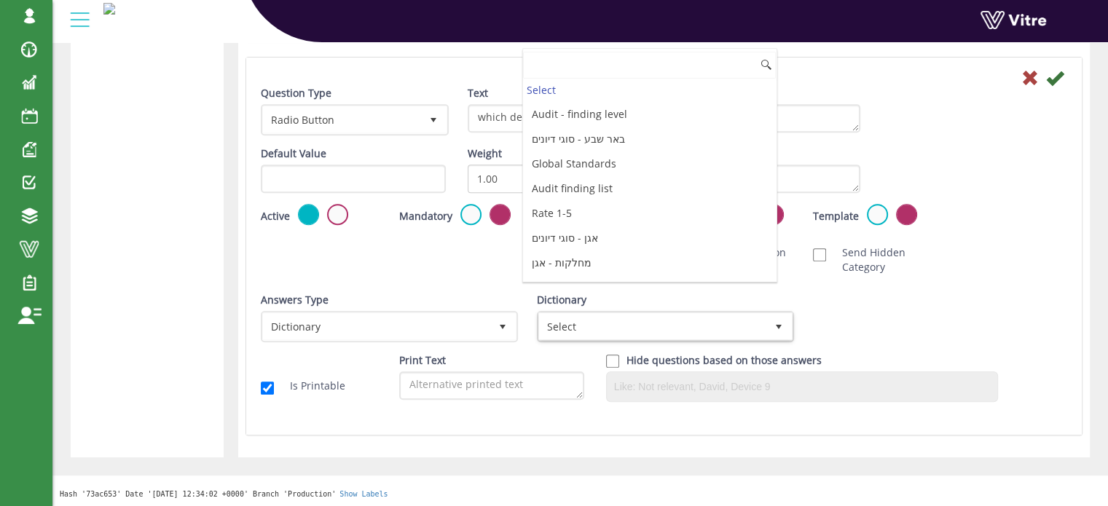
click at [655, 300] on li "Dahej CAPA closure units" at bounding box center [649, 312] width 253 height 25
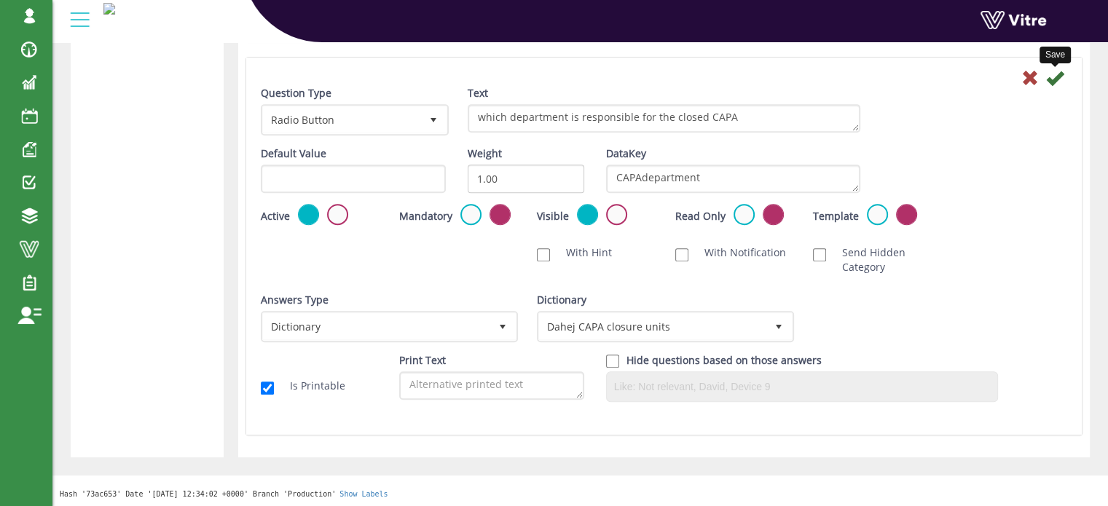
click at [1053, 84] on icon at bounding box center [1054, 77] width 17 height 17
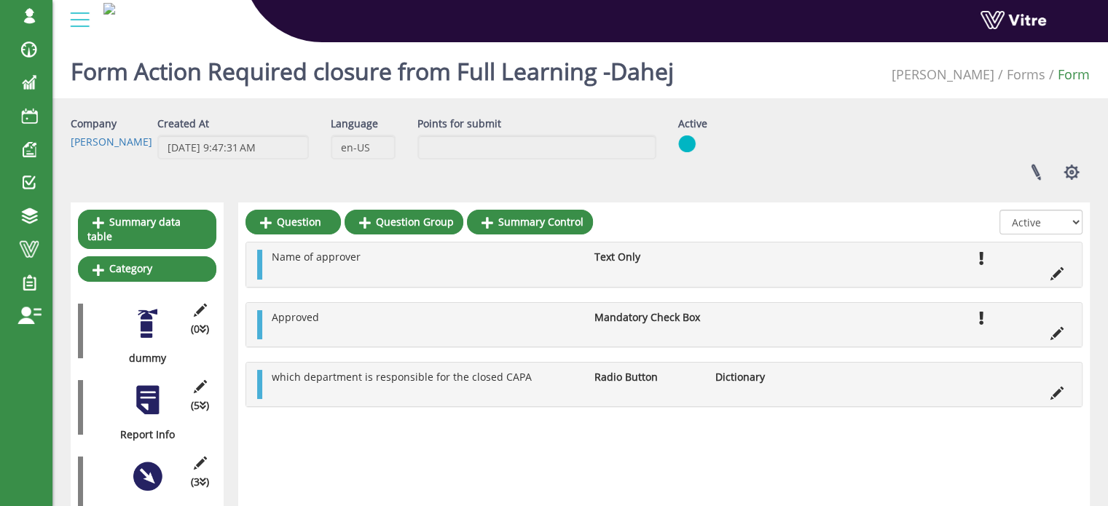
click at [148, 384] on div at bounding box center [147, 400] width 33 height 33
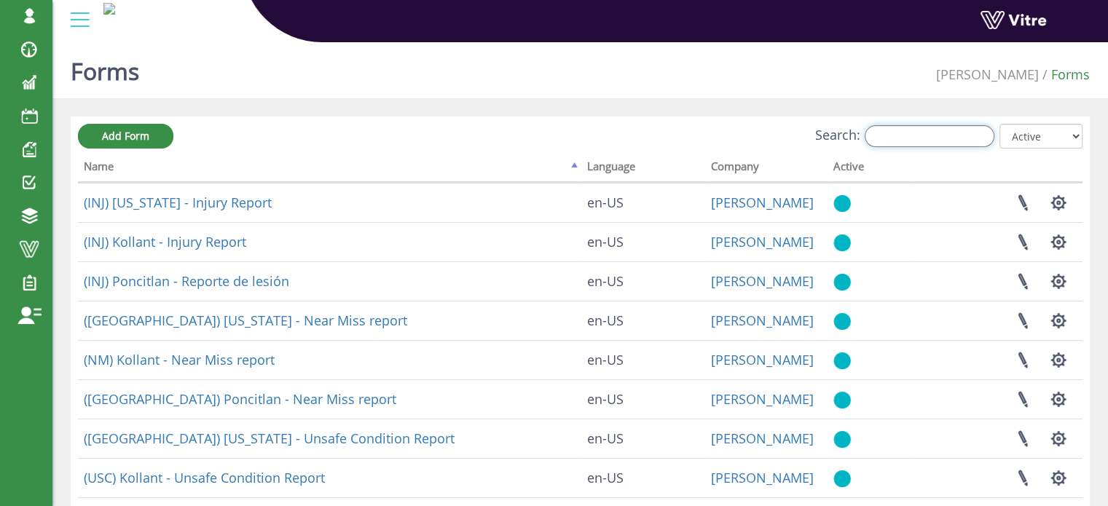
click at [924, 138] on input "Search:" at bounding box center [930, 136] width 130 height 22
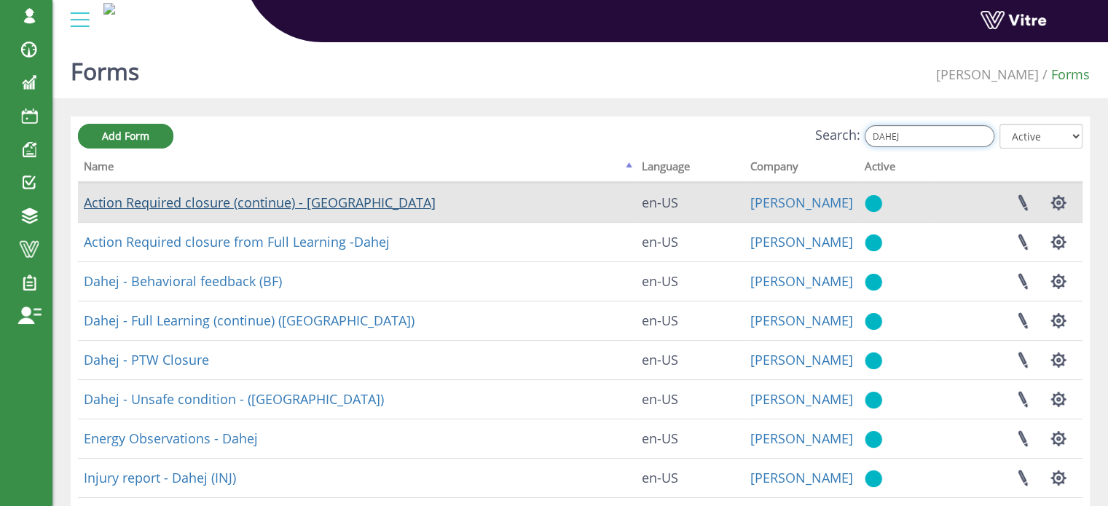
type input "DAHEJ"
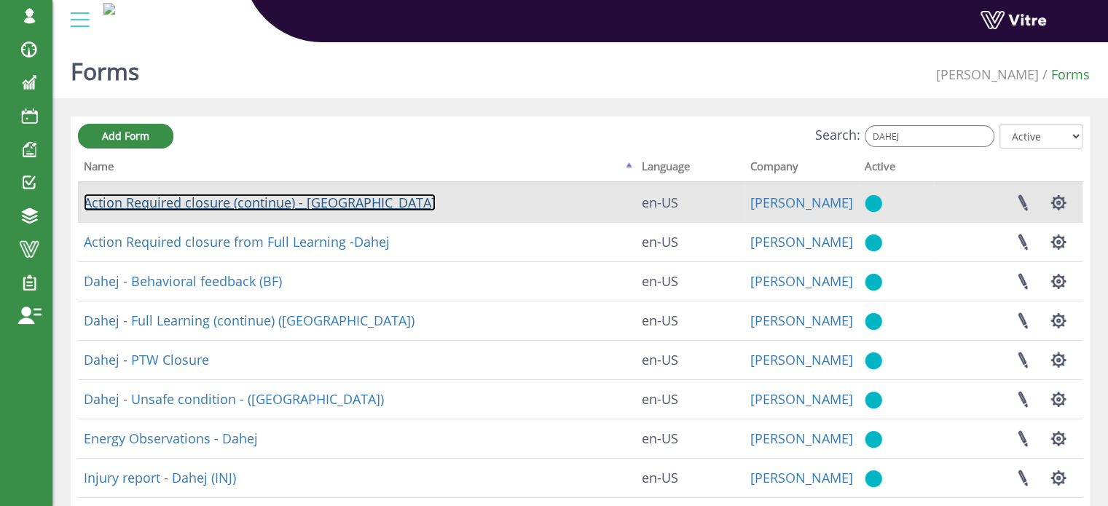
click at [258, 203] on link "Action Required closure (continue) - Dahej" at bounding box center [260, 202] width 352 height 17
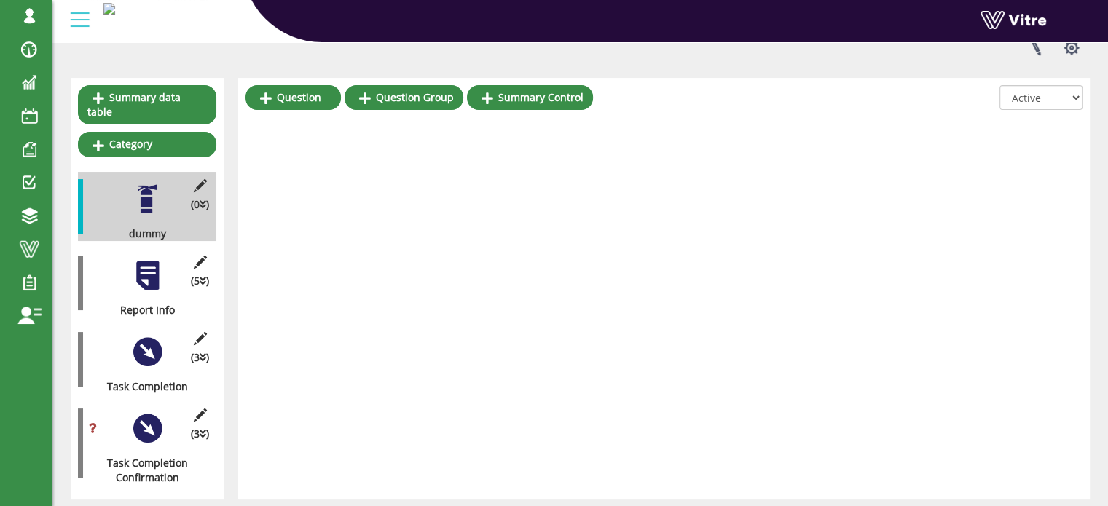
scroll to position [154, 0]
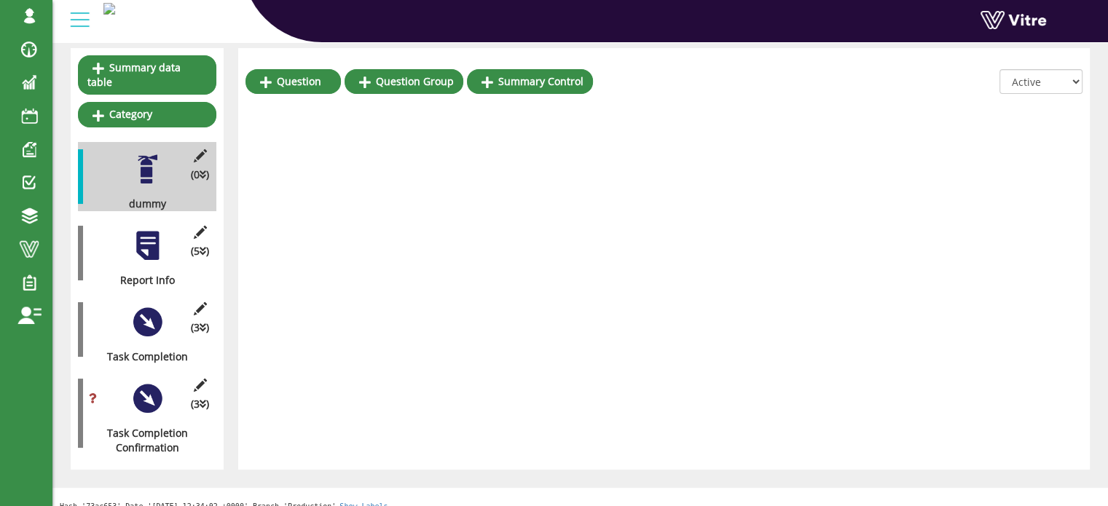
click at [146, 382] on div at bounding box center [147, 398] width 33 height 33
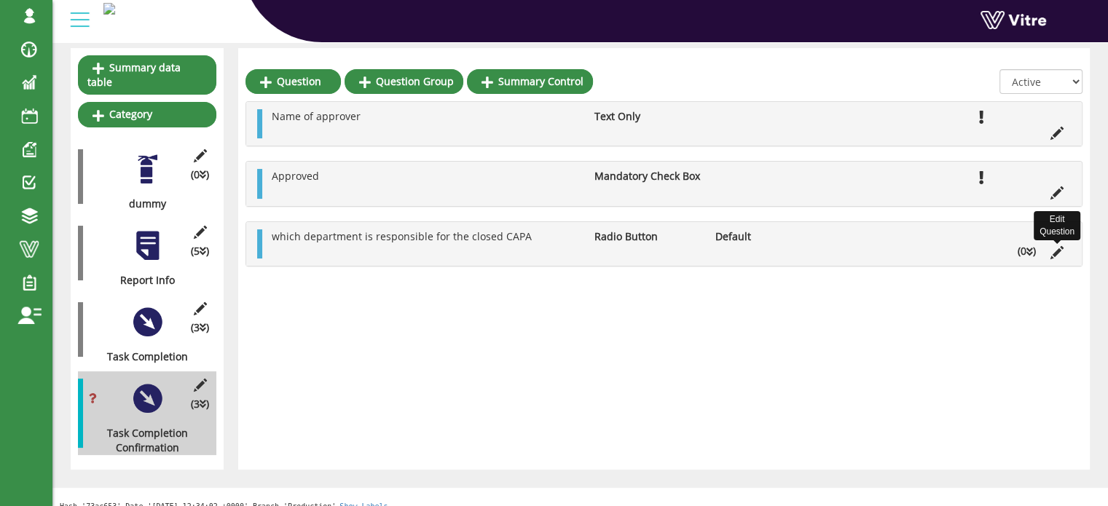
click at [1053, 253] on icon at bounding box center [1056, 252] width 13 height 13
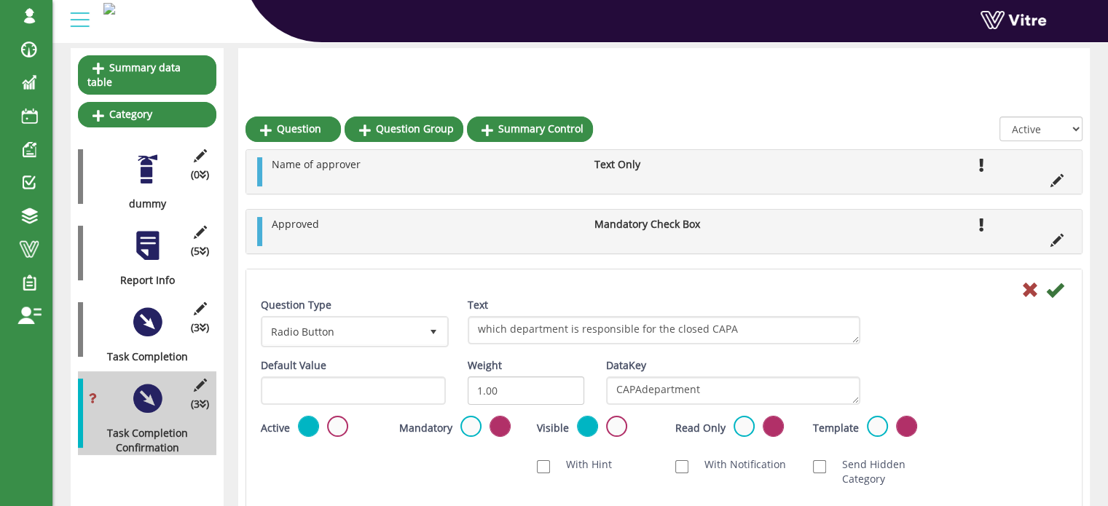
scroll to position [227, 0]
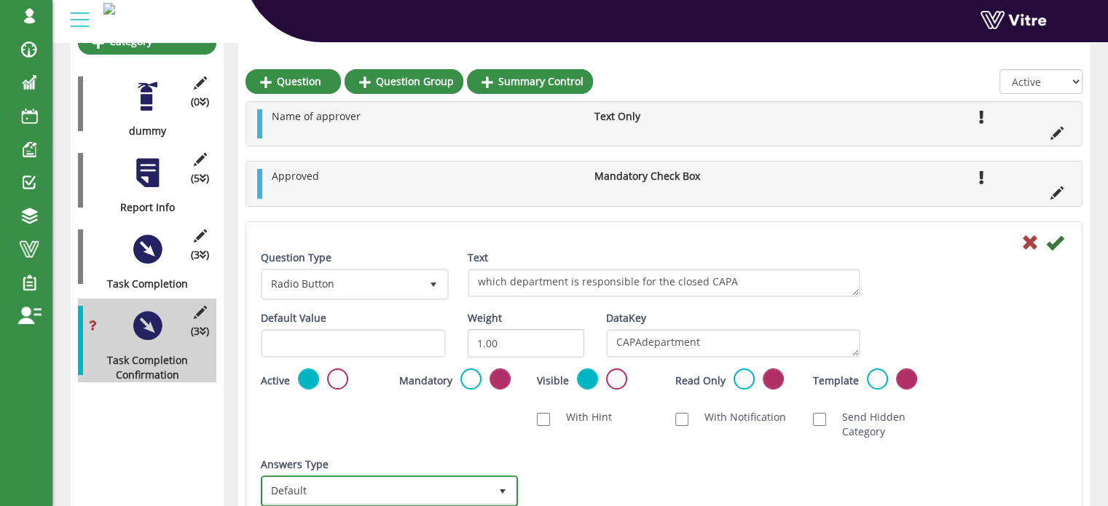
click at [433, 490] on span "Default" at bounding box center [376, 491] width 227 height 26
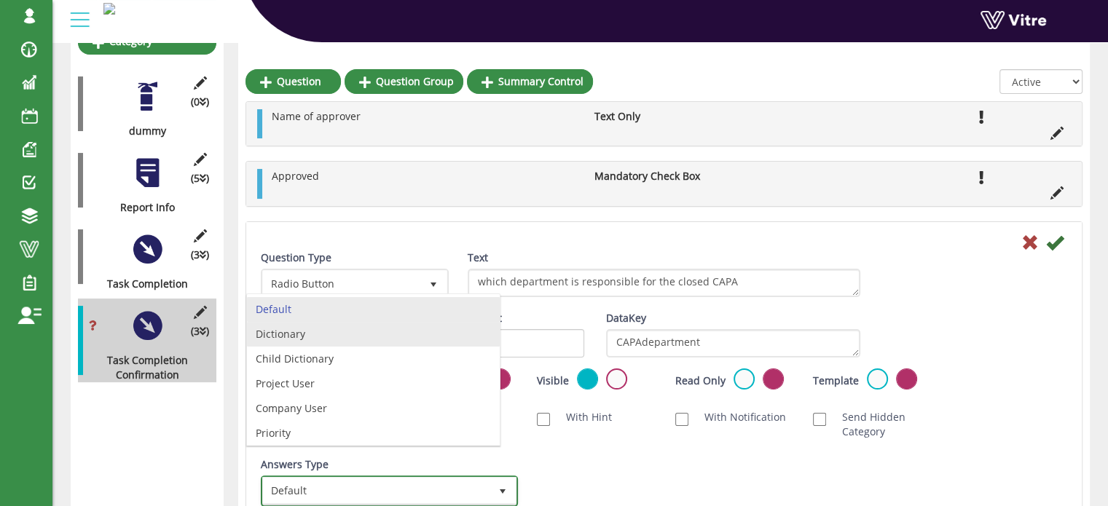
click at [340, 331] on li "Dictionary" at bounding box center [373, 334] width 253 height 25
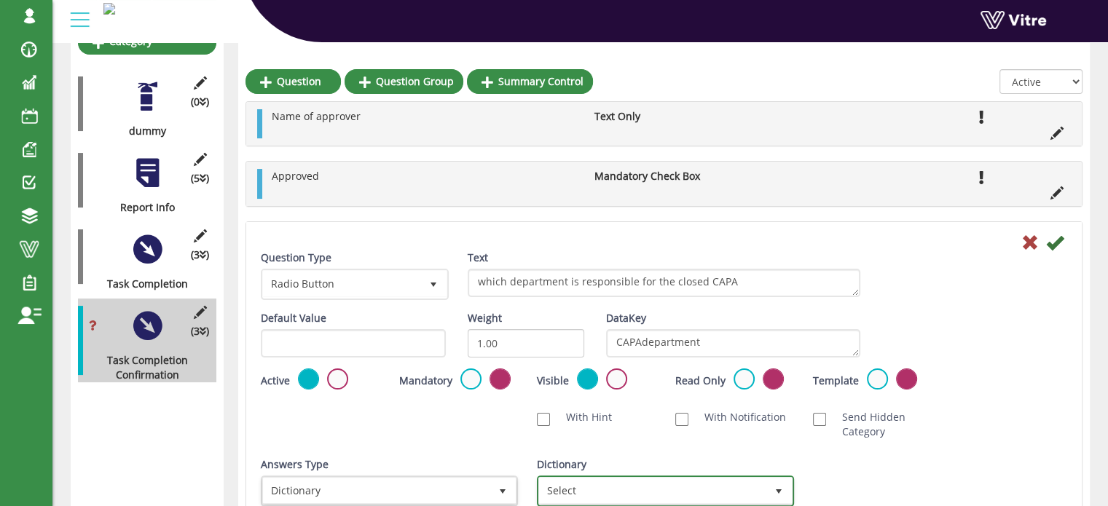
click at [774, 489] on span "select" at bounding box center [779, 492] width 12 height 12
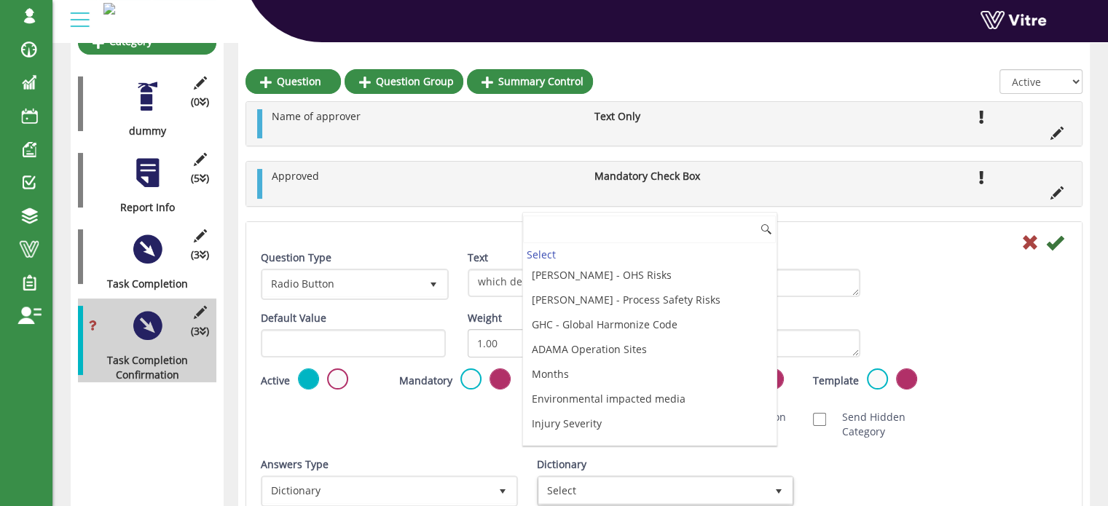
scroll to position [3729, 0]
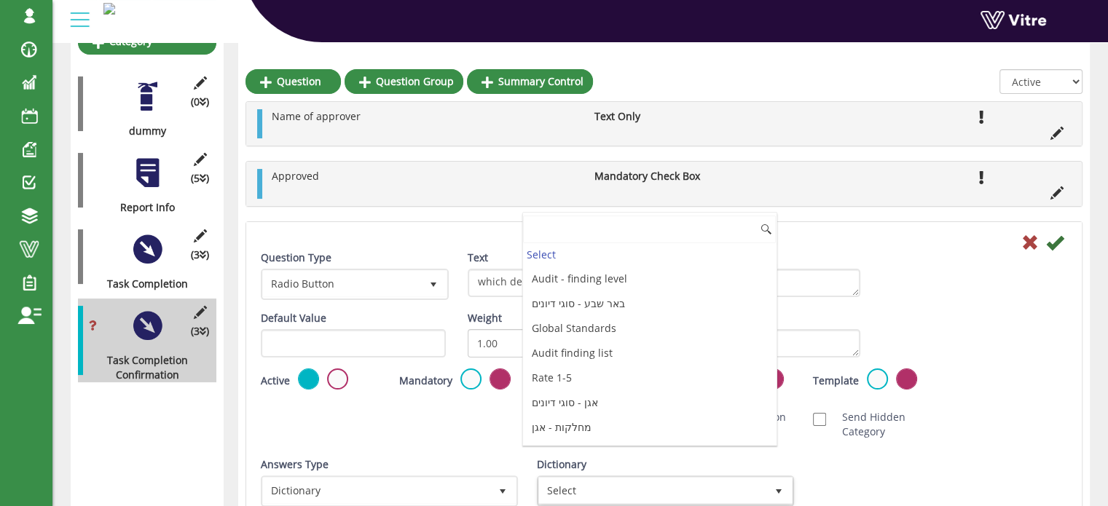
click at [595, 465] on li "Dahej CAPA closure units" at bounding box center [649, 477] width 253 height 25
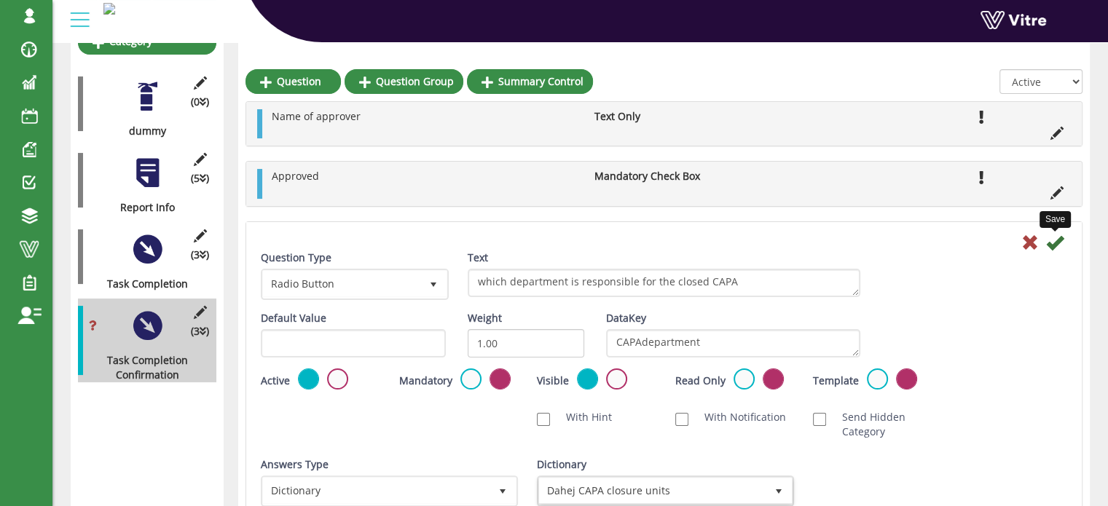
click at [1056, 243] on icon at bounding box center [1054, 242] width 17 height 17
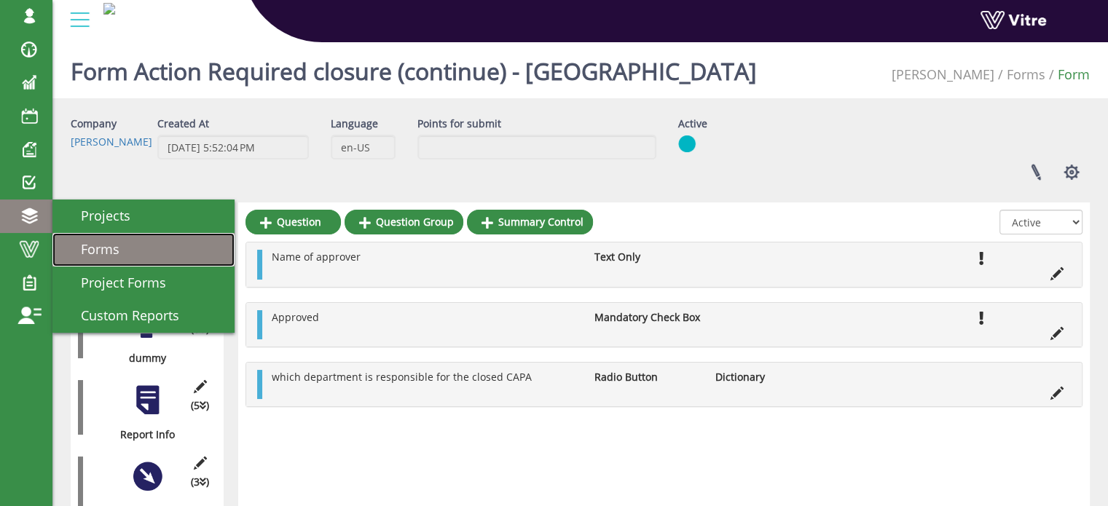
click at [84, 246] on span "Forms" at bounding box center [91, 248] width 56 height 17
